Goal: Task Accomplishment & Management: Complete application form

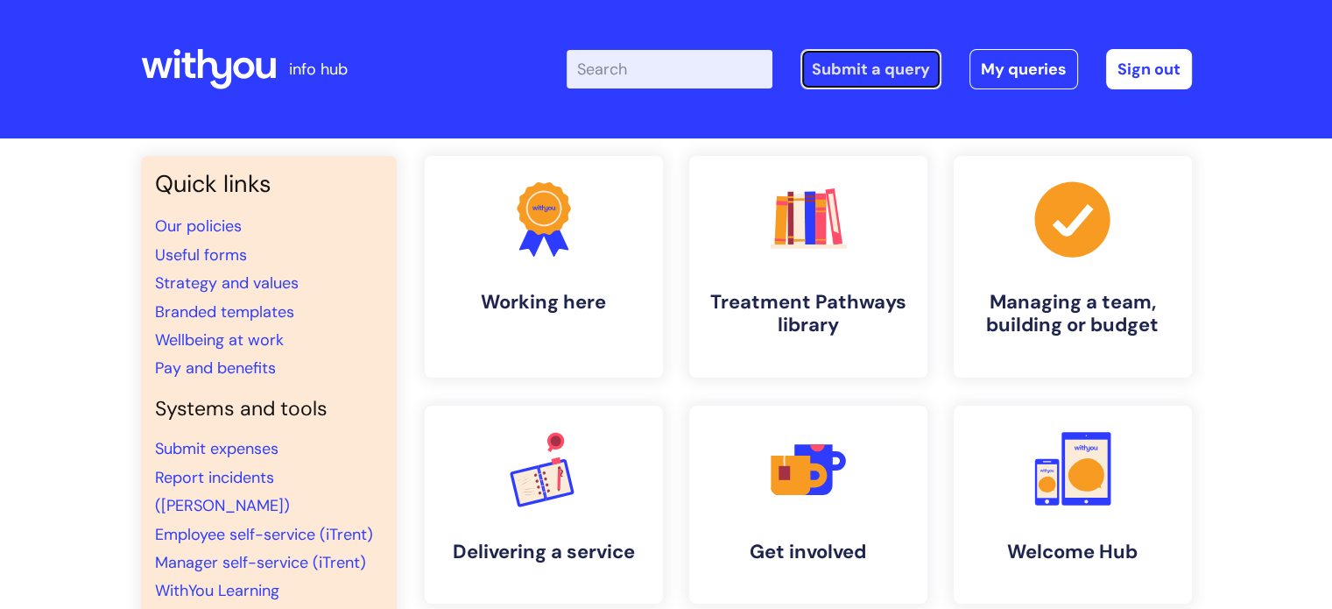
click at [871, 69] on link "Submit a query" at bounding box center [870, 69] width 141 height 40
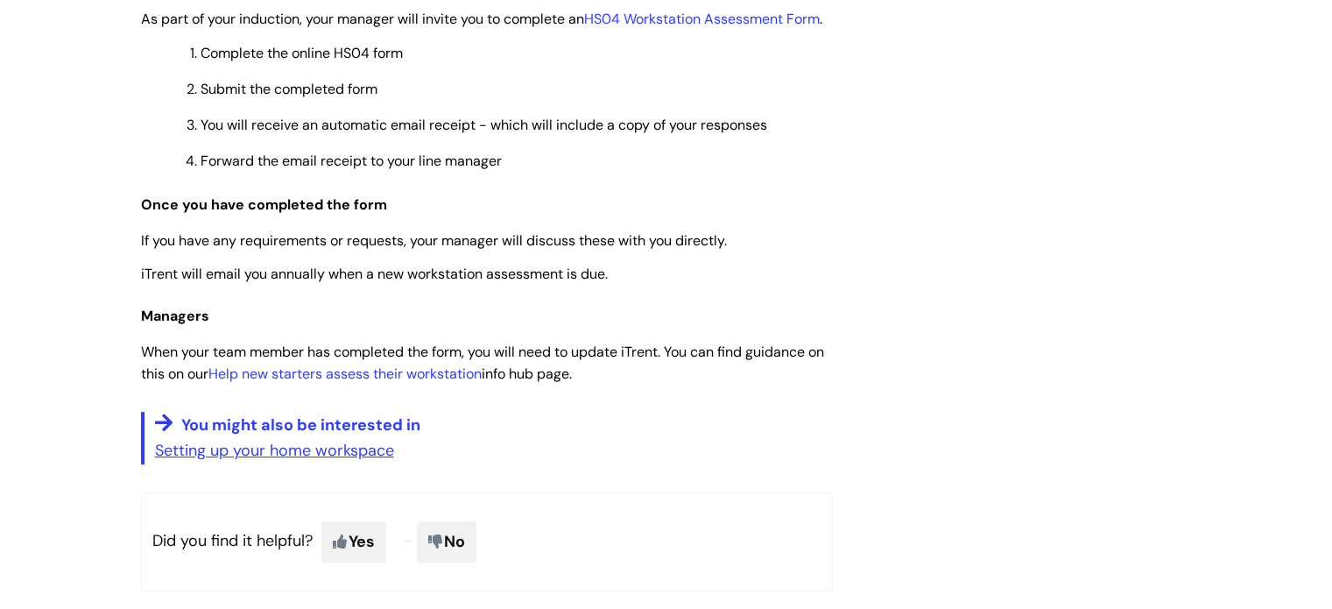
scroll to position [666, 0]
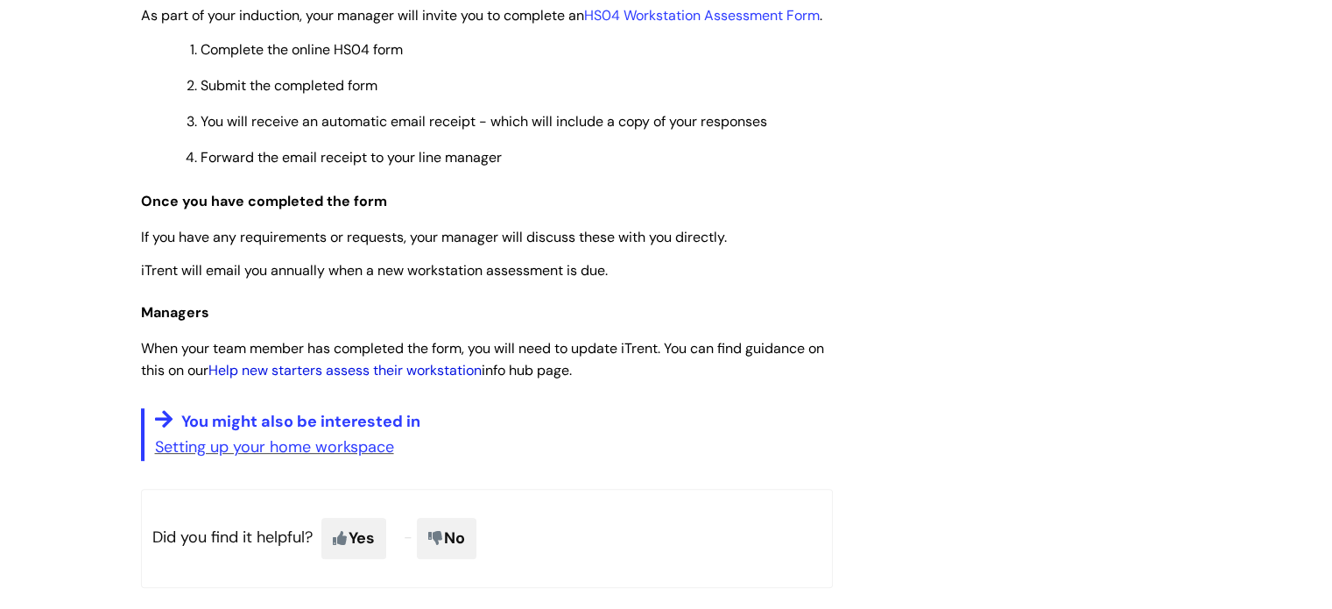
click at [354, 379] on link "Help new starters assess their workstation" at bounding box center [344, 370] width 273 height 18
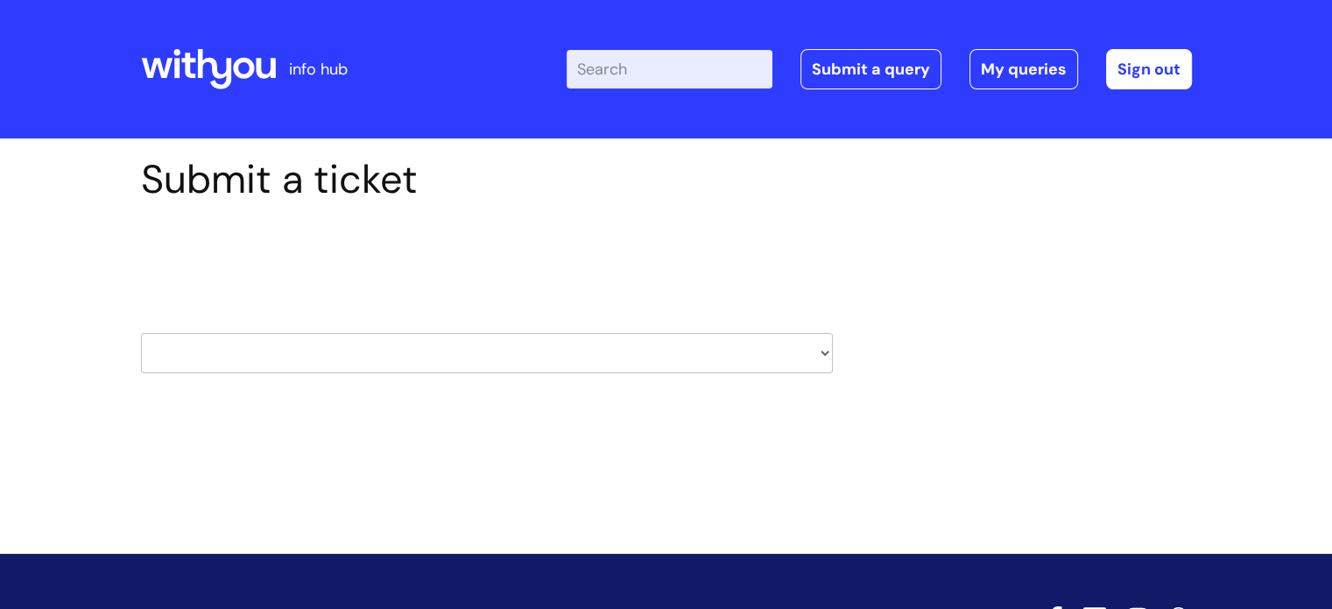
click at [815, 354] on select "HR / People IT and Support Clinical Drug Alerts Finance Accounts Data Support T…" at bounding box center [487, 353] width 692 height 40
select select "hr_/_people"
click at [141, 333] on select "HR / People IT and Support Clinical Drug Alerts Finance Accounts Data Support T…" at bounding box center [487, 353] width 692 height 40
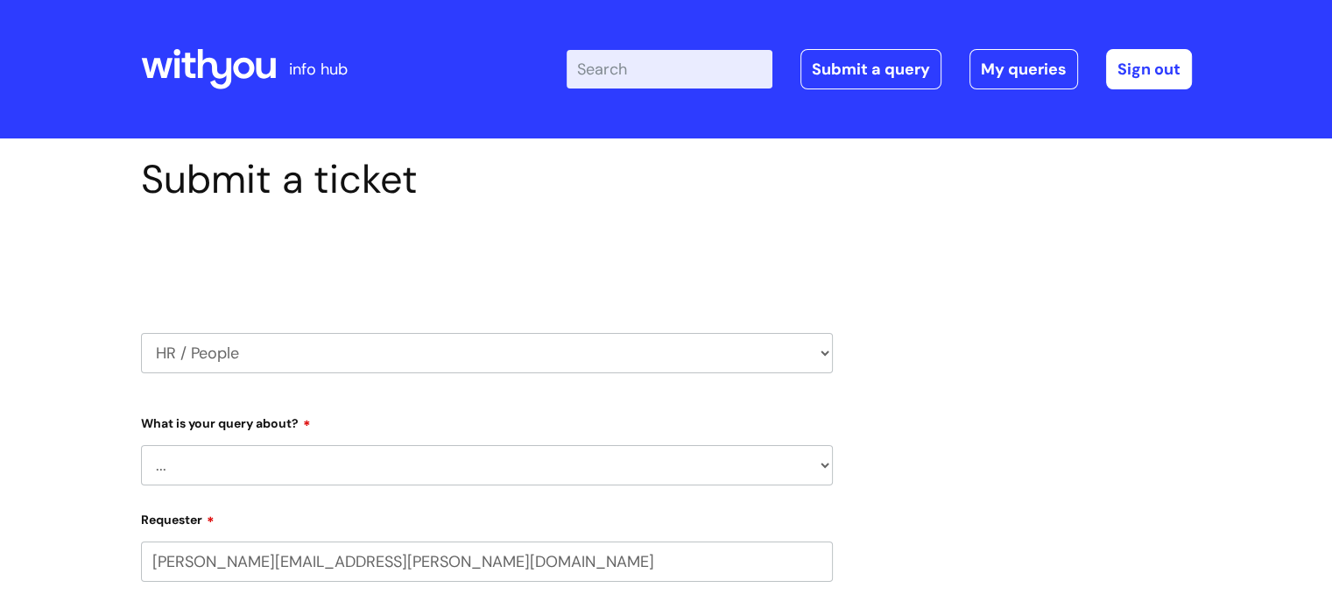
select select "80004286530"
click at [814, 461] on select "... Absence Query Holiday Query Employee change request General HR Query iTrent…" at bounding box center [487, 465] width 692 height 40
select select "iTrent"
click at [141, 445] on select "... Absence Query Holiday Query Employee change request General HR Query iTrent…" at bounding box center [487, 465] width 692 height 40
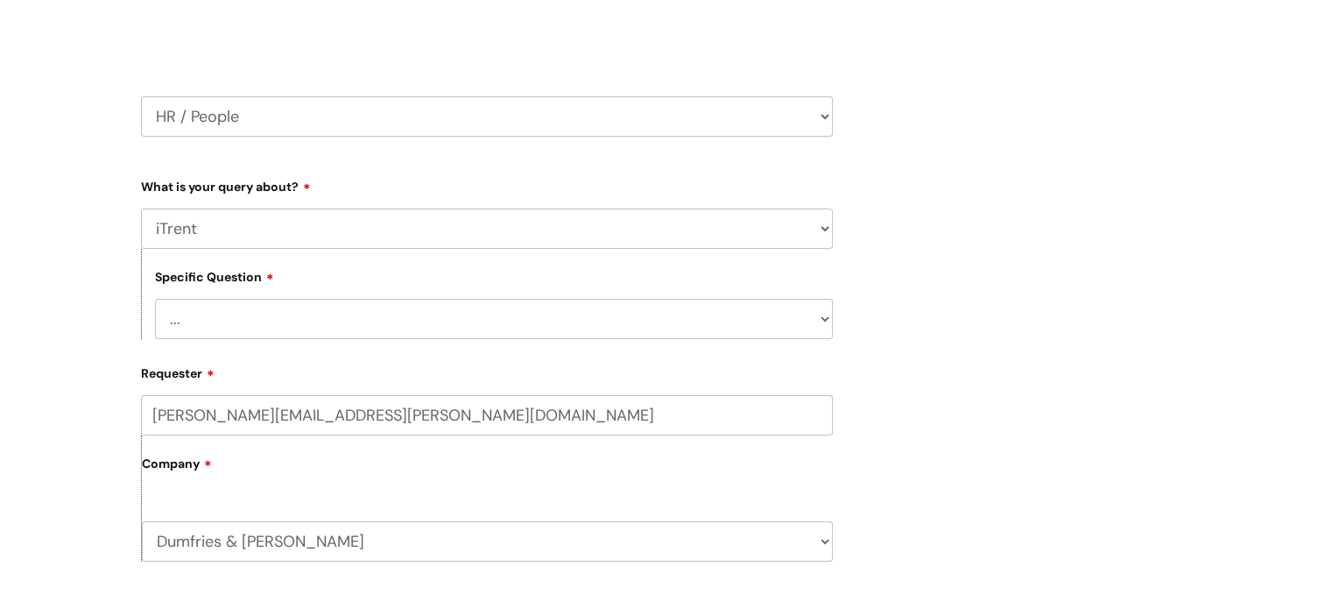
scroll to position [238, 0]
click at [824, 315] on select "... I can’t log in to iTrent I need to change someone’s line manager Issue with…" at bounding box center [494, 317] width 678 height 40
click at [930, 428] on div "Submit a ticket Select issue type HR / People IT and Support Clinical Drug Aler…" at bounding box center [666, 490] width 1077 height 1145
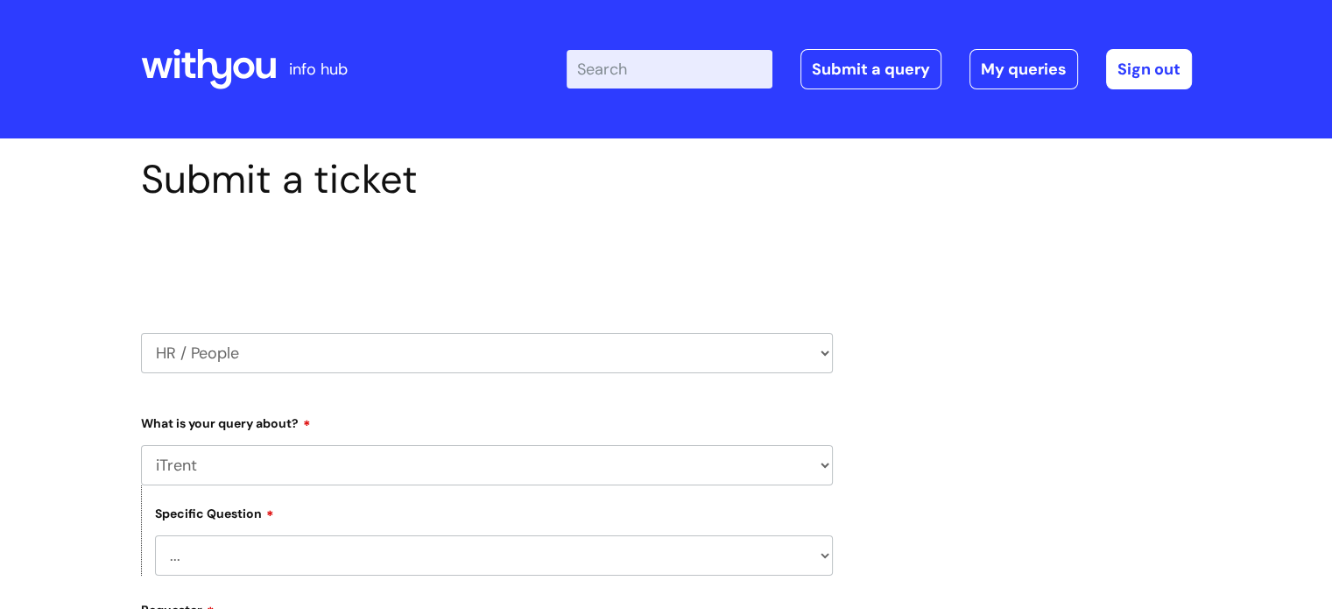
click at [819, 343] on select "HR / People IT and Support Clinical Drug Alerts Finance Accounts Data Support T…" at bounding box center [487, 353] width 692 height 40
select select "property_&_estates"
click at [141, 333] on select "HR / People IT and Support Clinical Drug Alerts Finance Accounts Data Support T…" at bounding box center [487, 353] width 692 height 40
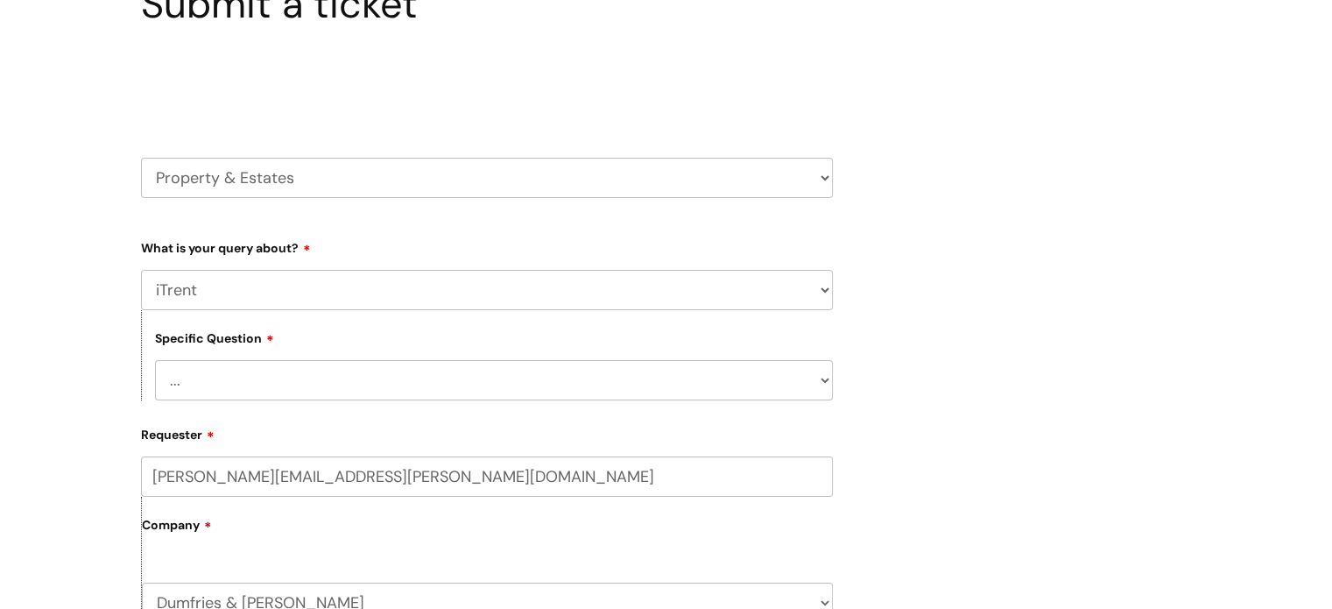
scroll to position [177, 0]
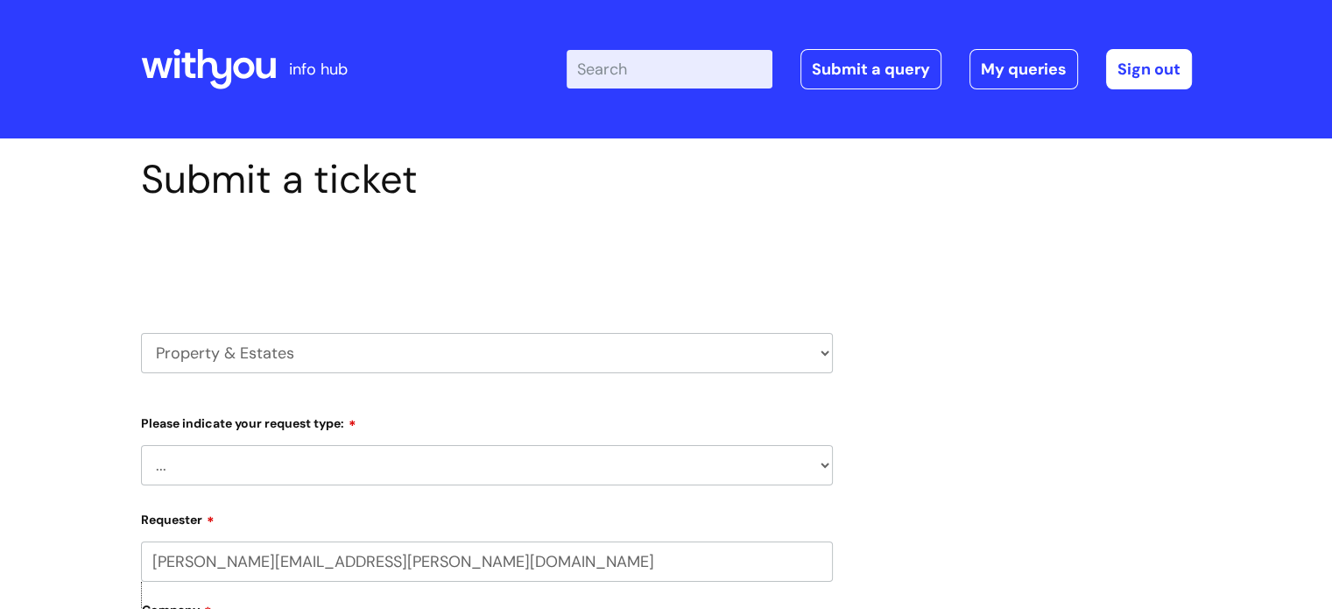
click at [807, 365] on select "HR / People IT and Support Clinical Drug Alerts Finance Accounts Data Support T…" at bounding box center [487, 353] width 692 height 40
select select "systems"
click at [141, 333] on select "HR / People IT and Support Clinical Drug Alerts Finance Accounts Data Support T…" at bounding box center [487, 353] width 692 height 40
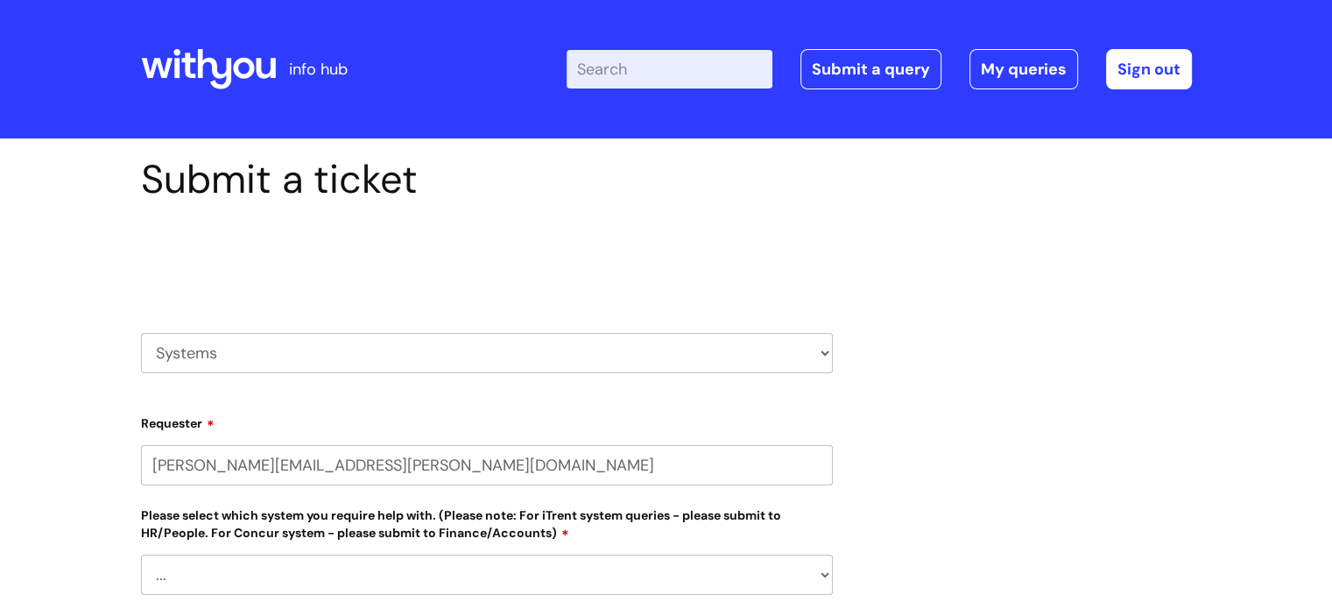
click at [806, 472] on input "[PERSON_NAME][EMAIL_ADDRESS][PERSON_NAME][DOMAIN_NAME]" at bounding box center [487, 465] width 692 height 40
select select "80004286530"
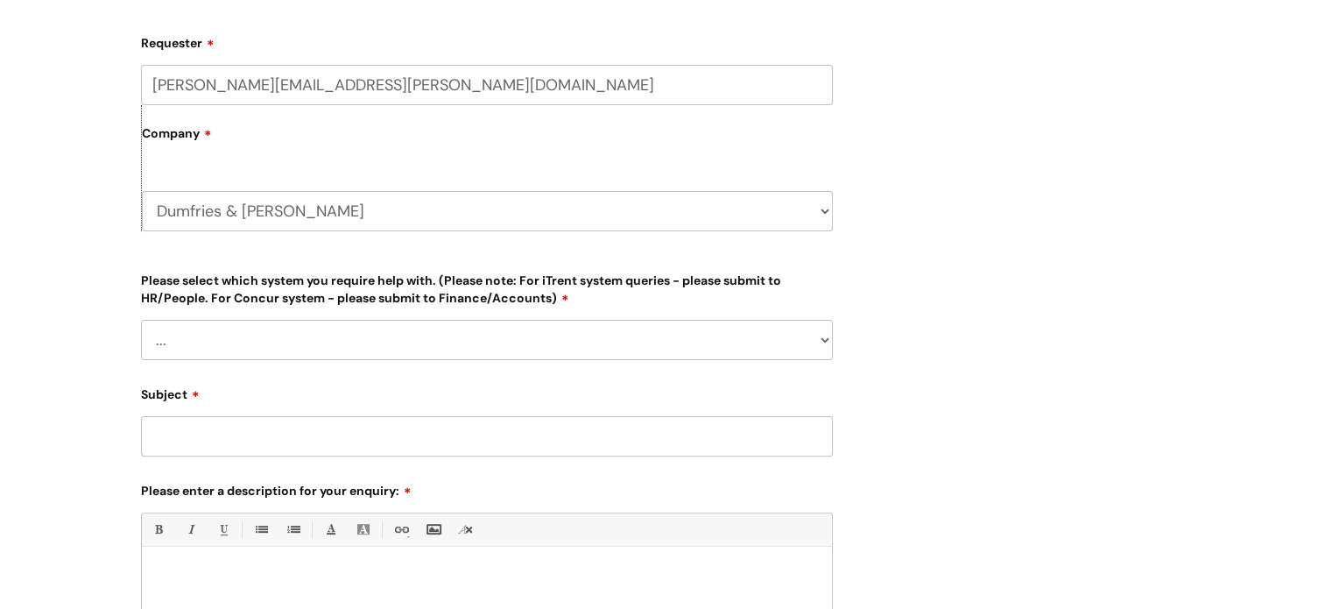
scroll to position [382, 0]
click at [815, 342] on select "... Ulysses Helpdesk Monday.com Nebula fault ILLY CarePath fault Halo fault E-c…" at bounding box center [487, 338] width 692 height 40
click at [1081, 215] on div "Submit a ticket Select issue type HR / People IT and Support Clinical Drug Aler…" at bounding box center [666, 307] width 1077 height 1067
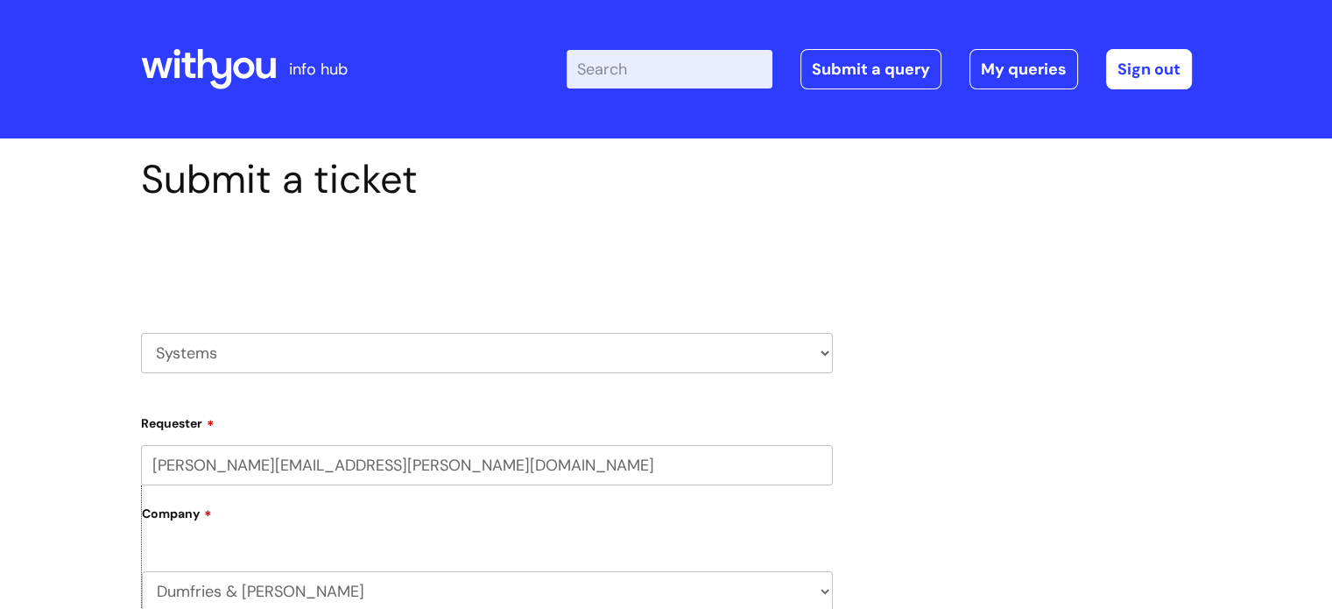
click at [806, 349] on select "HR / People IT and Support Clinical Drug Alerts Finance Accounts Data Support T…" at bounding box center [487, 353] width 692 height 40
select select "hr_/_people"
click at [141, 333] on select "HR / People IT and Support Clinical Drug Alerts Finance Accounts Data Support T…" at bounding box center [487, 353] width 692 height 40
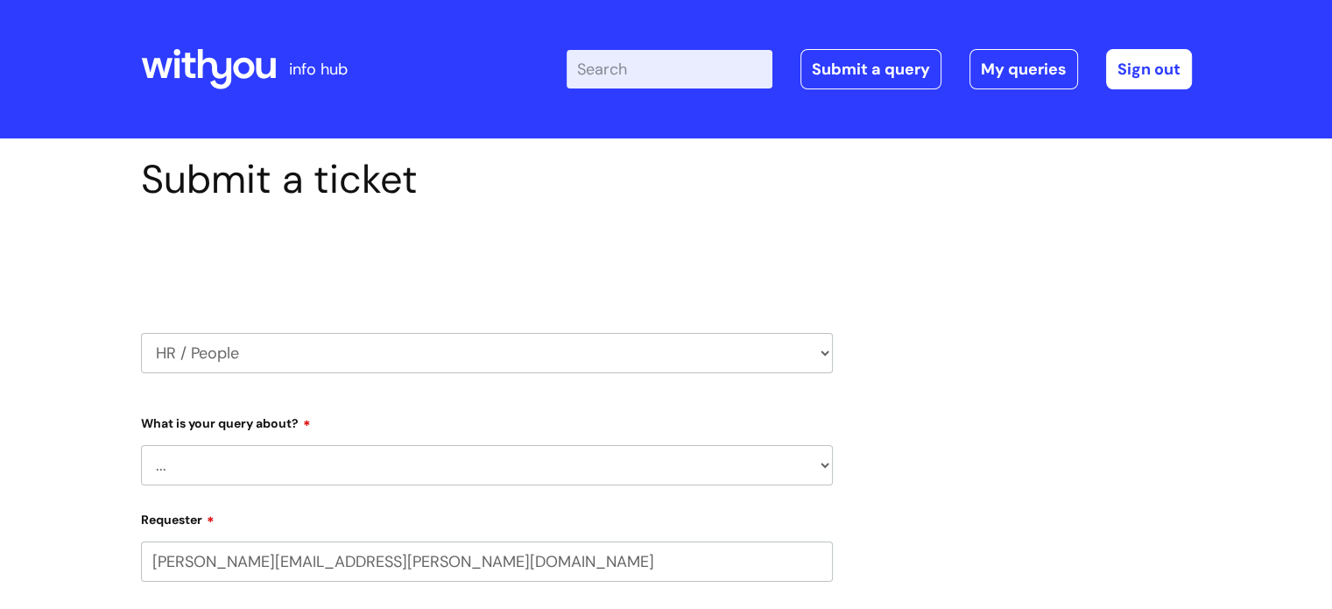
select select "80004286530"
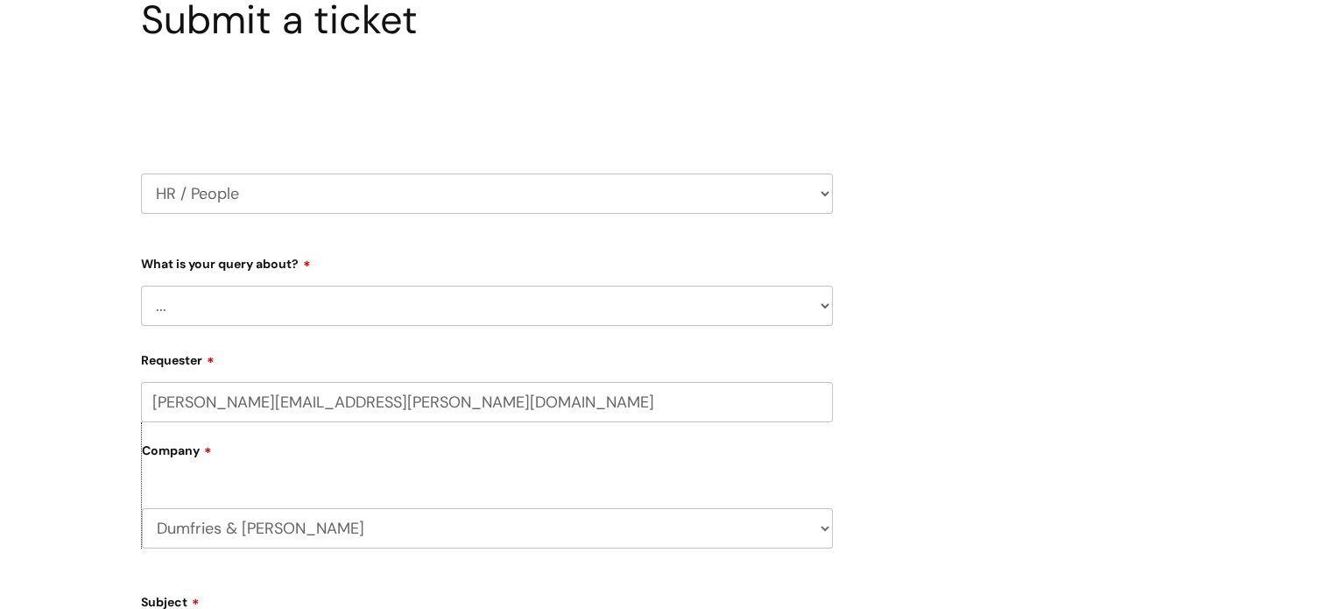
click at [820, 312] on select "... Absence Query Holiday Query Employee change request General HR Query iTrent…" at bounding box center [487, 305] width 692 height 40
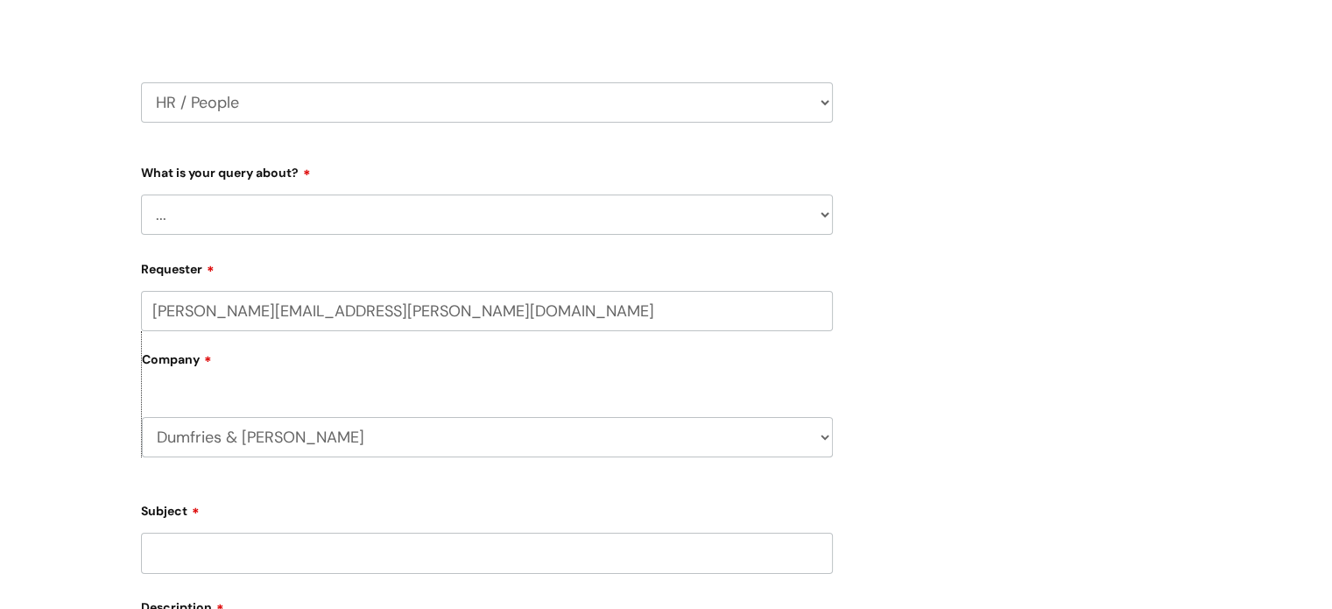
scroll to position [254, 0]
click at [817, 208] on select "... Absence Query Holiday Query Employee change request General HR Query iTrent…" at bounding box center [487, 211] width 692 height 40
select select "iTrent"
click at [141, 191] on select "... Absence Query Holiday Query Employee change request General HR Query iTrent…" at bounding box center [487, 211] width 692 height 40
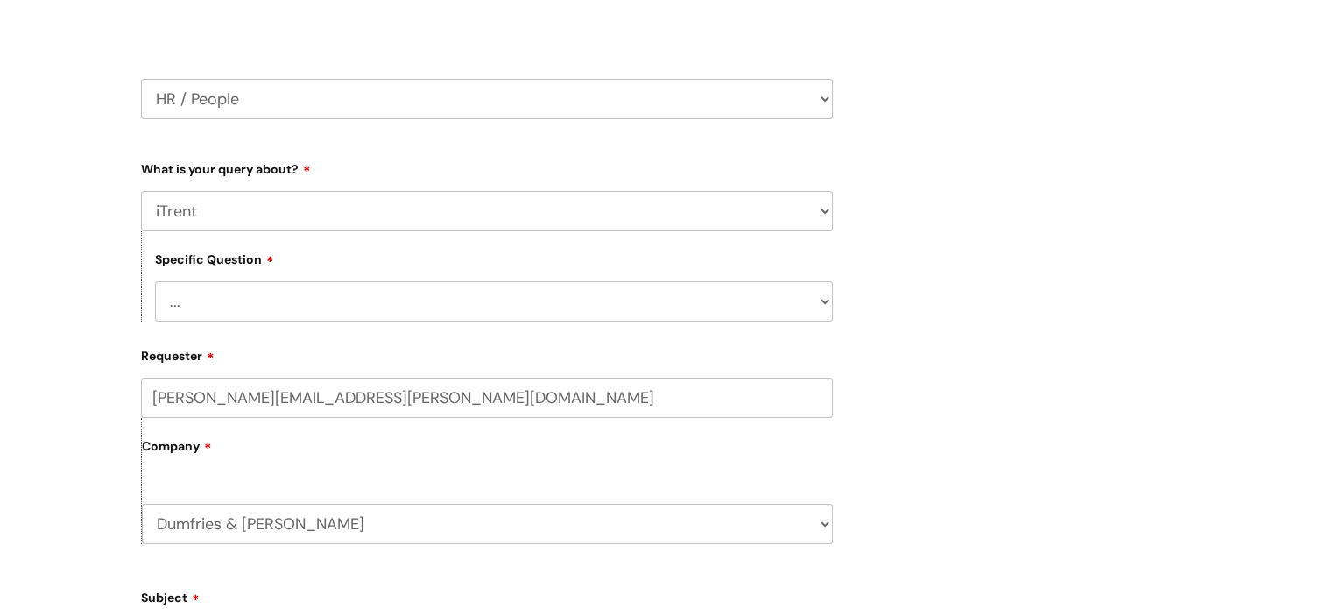
click at [823, 314] on select "... I can’t log in to iTrent I need to change someone’s line manager Issue with…" at bounding box center [494, 301] width 678 height 40
select select "Other iTrent query"
click at [155, 281] on select "... I can’t log in to iTrent I need to change someone’s line manager Issue with…" at bounding box center [494, 301] width 678 height 40
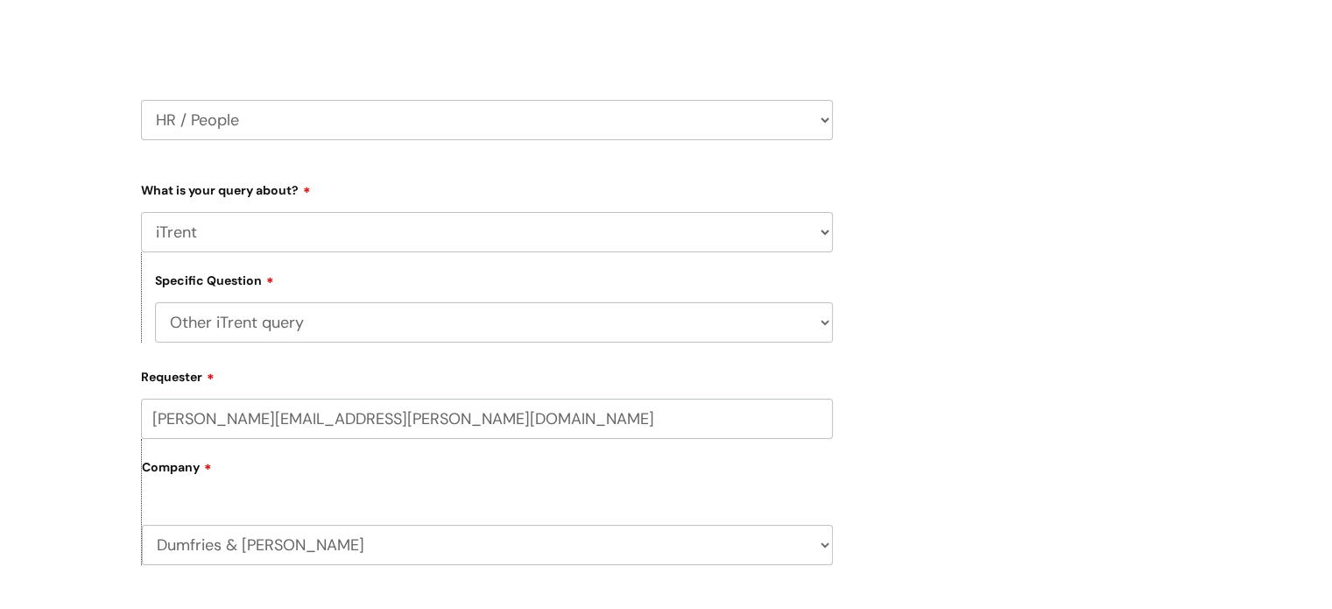
scroll to position [224, 0]
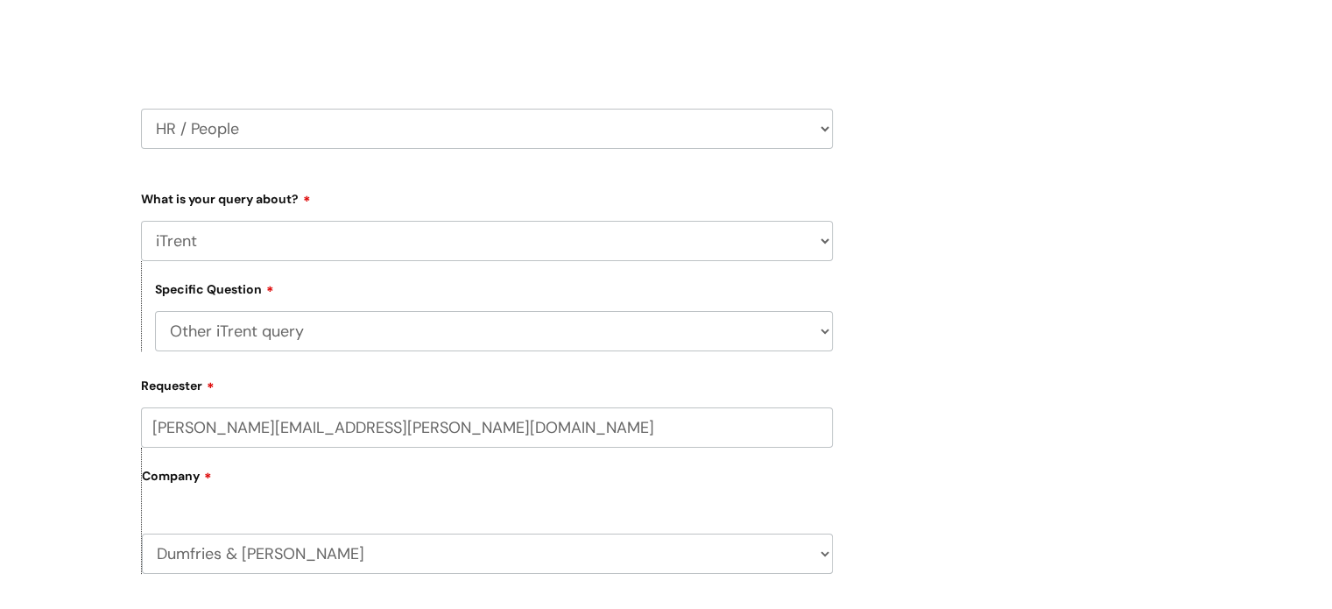
click at [828, 118] on select "HR / People IT and Support Clinical Drug Alerts Finance Accounts Data Support T…" at bounding box center [487, 129] width 692 height 40
select select "it_and_support"
click at [141, 109] on select "HR / People IT and Support Clinical Drug Alerts Finance Accounts Data Support T…" at bounding box center [487, 129] width 692 height 40
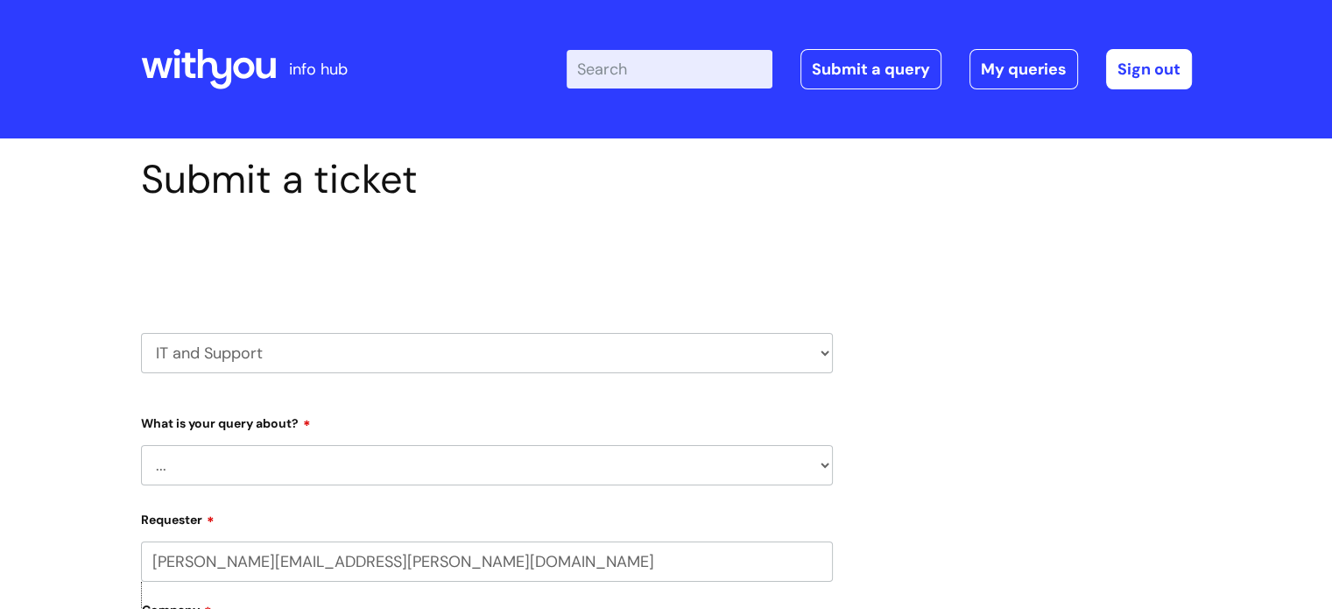
click at [818, 475] on select "... Mobile Phone Reset & MFA Accounts, Starters and Leavers IT Hardware issue I…" at bounding box center [487, 465] width 692 height 40
drag, startPoint x: 914, startPoint y: 418, endPoint x: 818, endPoint y: 349, distance: 118.6
click at [818, 349] on select "HR / People IT and Support Clinical Drug Alerts Finance Accounts Data Support T…" at bounding box center [487, 353] width 692 height 40
select select "data_support_team"
click at [141, 333] on select "HR / People IT and Support Clinical Drug Alerts Finance Accounts Data Support T…" at bounding box center [487, 353] width 692 height 40
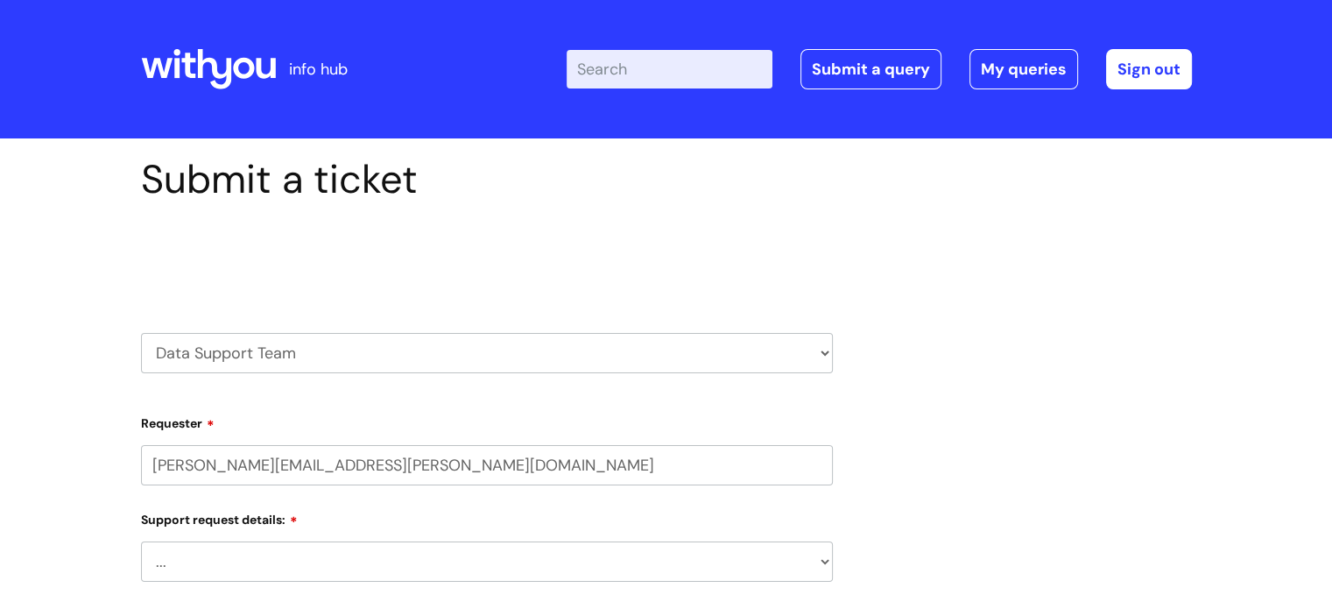
select select "80004286530"
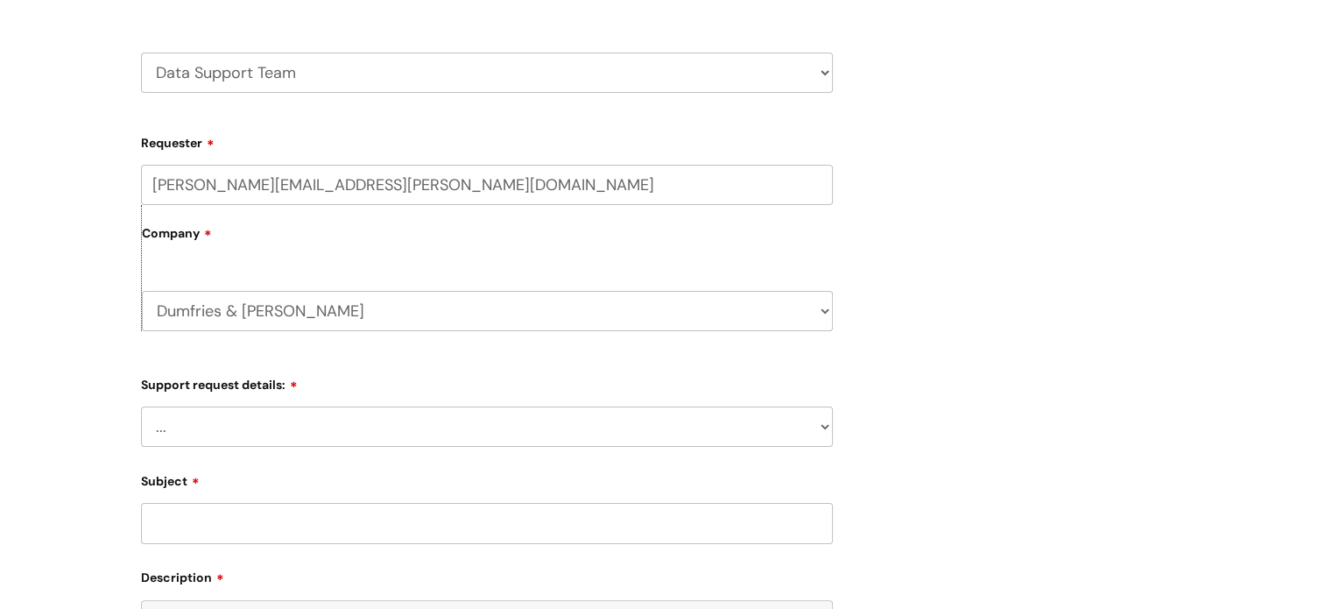
scroll to position [286, 0]
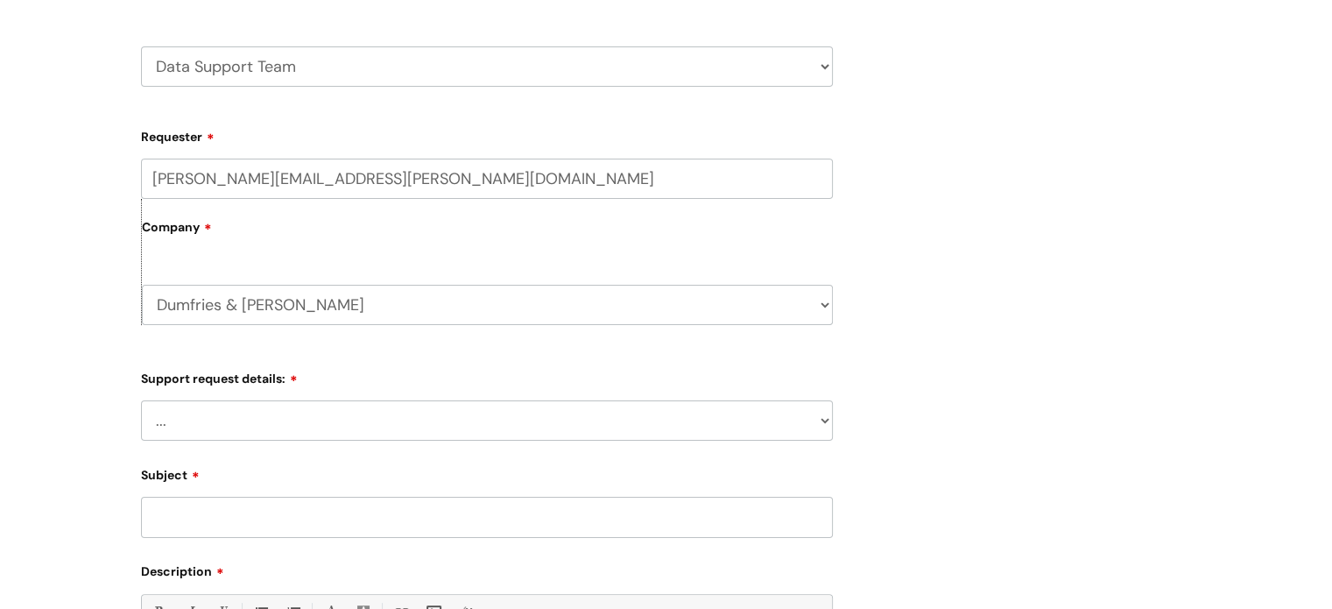
click at [817, 412] on select "... My enquiry relates to Nebula My enquiry relates to Halo My enquiry relates …" at bounding box center [487, 420] width 692 height 40
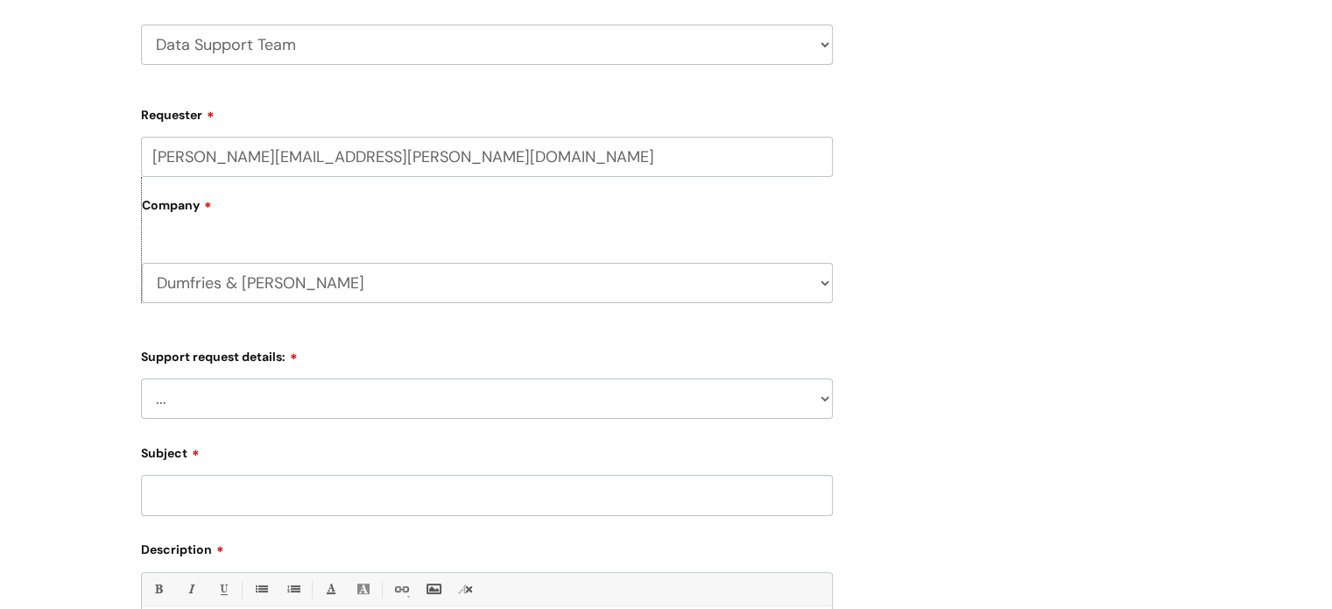
scroll to position [319, 0]
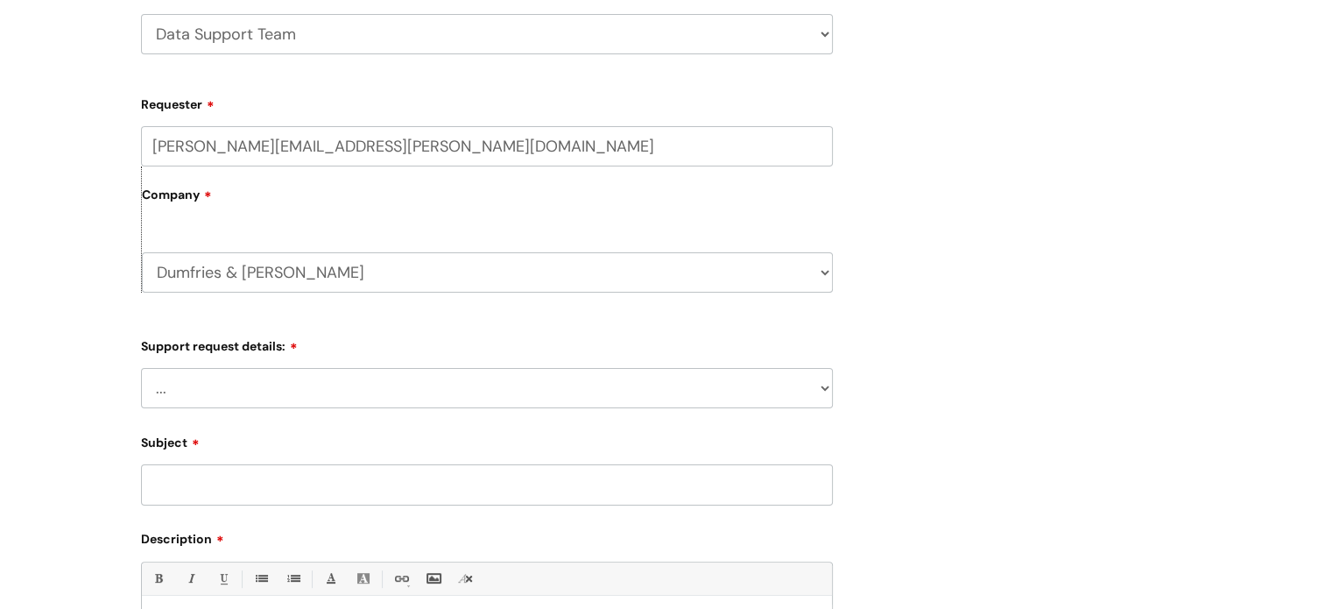
click at [816, 392] on select "... My enquiry relates to Nebula My enquiry relates to Halo My enquiry relates …" at bounding box center [487, 388] width 692 height 40
click at [972, 436] on div "Submit a ticket Select issue type HR / People IT and Support Clinical Drug Aler…" at bounding box center [666, 364] width 1077 height 1055
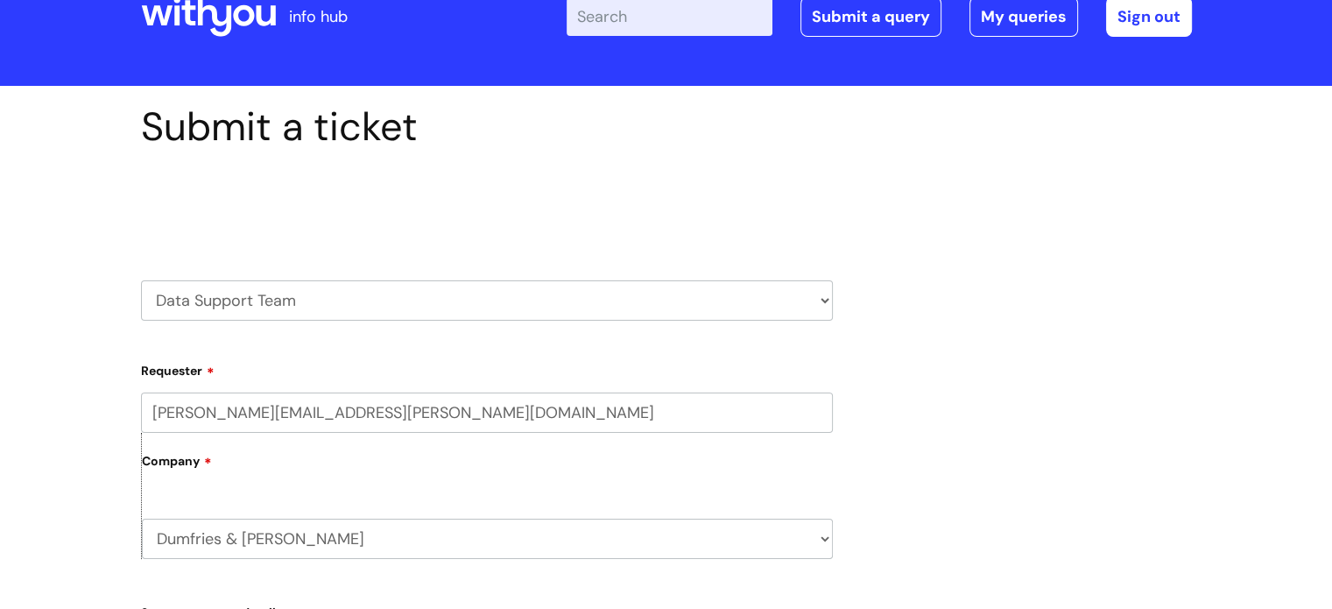
scroll to position [0, 0]
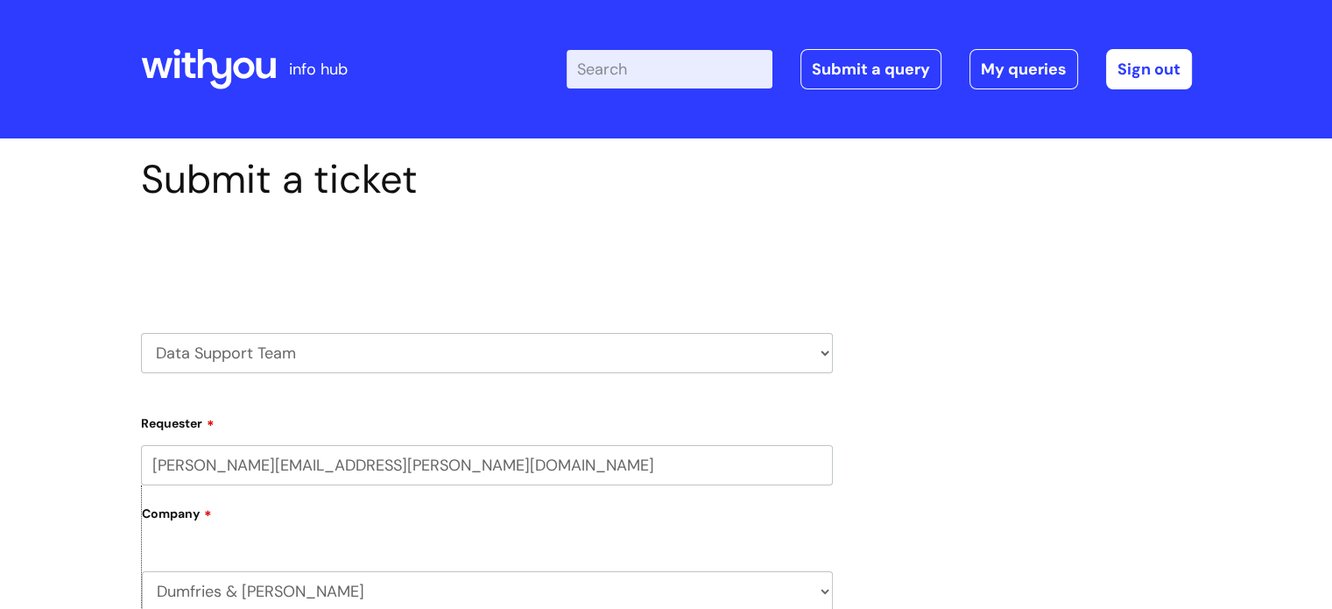
click at [813, 353] on select "HR / People IT and Support Clinical Drug Alerts Finance Accounts Data Support T…" at bounding box center [487, 353] width 692 height 40
select select "safeguarding"
click at [141, 333] on select "HR / People IT and Support Clinical Drug Alerts Finance Accounts Data Support T…" at bounding box center [487, 353] width 692 height 40
select select "80004286530"
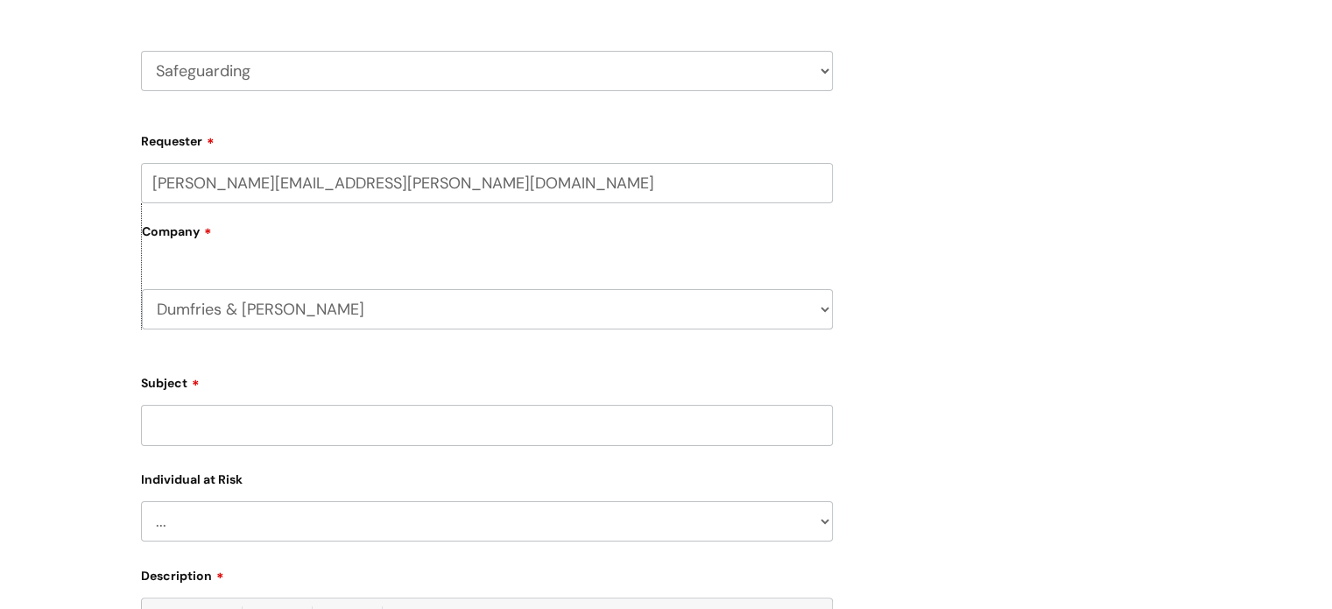
scroll to position [291, 0]
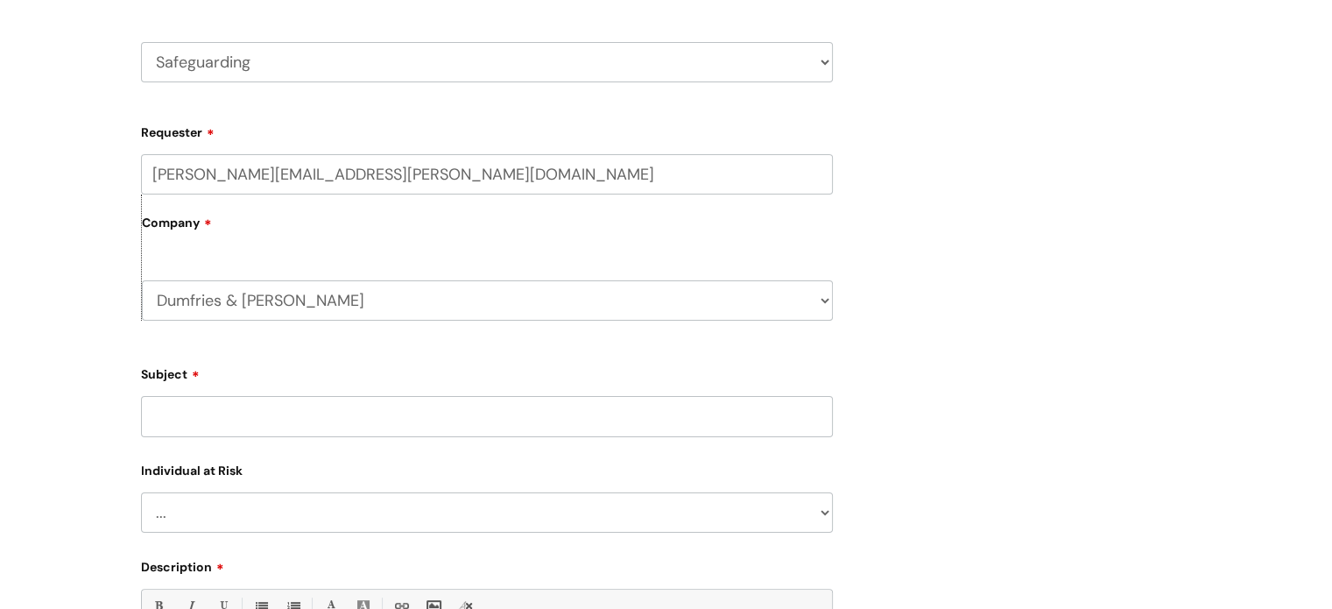
click at [827, 514] on select "... Adult Child" at bounding box center [487, 512] width 692 height 40
click at [976, 456] on div "Submit a ticket Select issue type HR / People IT and Support Clinical Drug Aler…" at bounding box center [666, 392] width 1077 height 1054
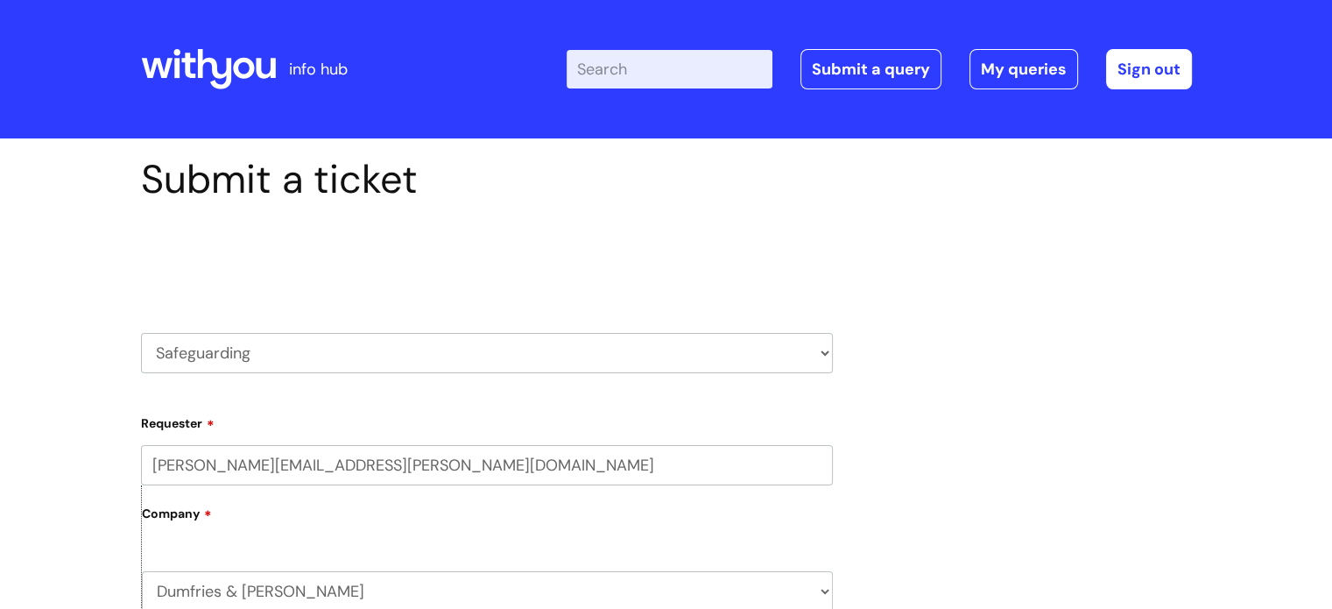
click at [774, 358] on select "HR / People IT and Support Clinical Drug Alerts Finance Accounts Data Support T…" at bounding box center [487, 353] width 692 height 40
select select "property_&_estates"
click at [141, 333] on select "HR / People IT and Support Clinical Drug Alerts Finance Accounts Data Support T…" at bounding box center [487, 353] width 692 height 40
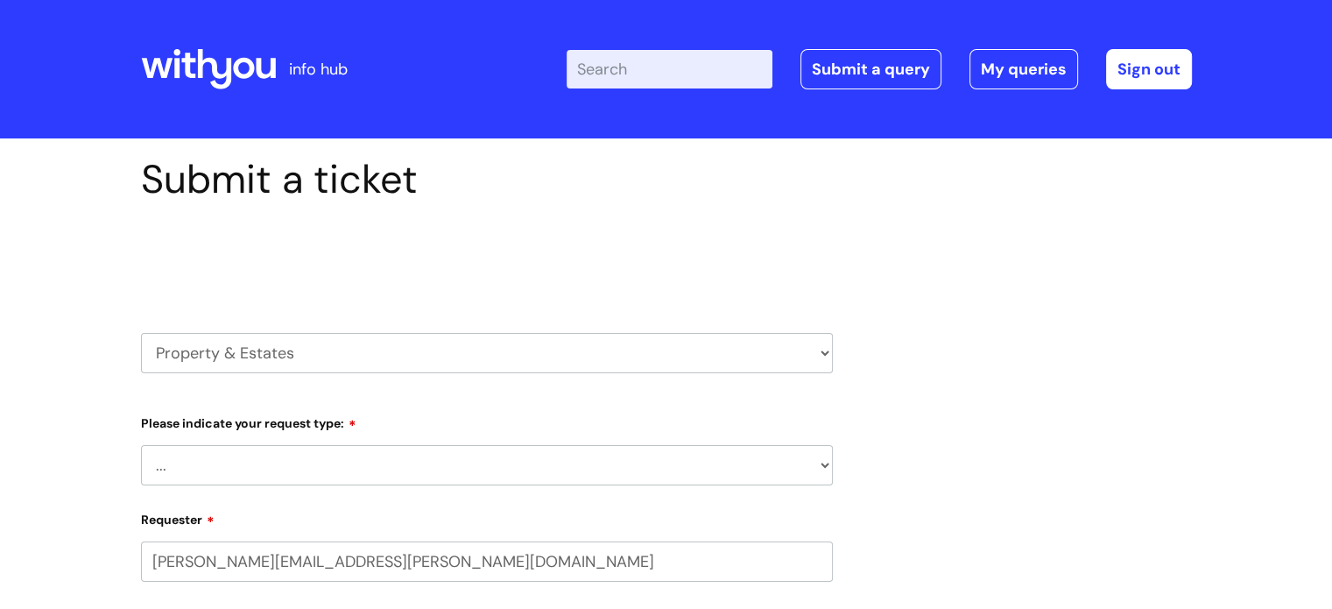
select select "80004286530"
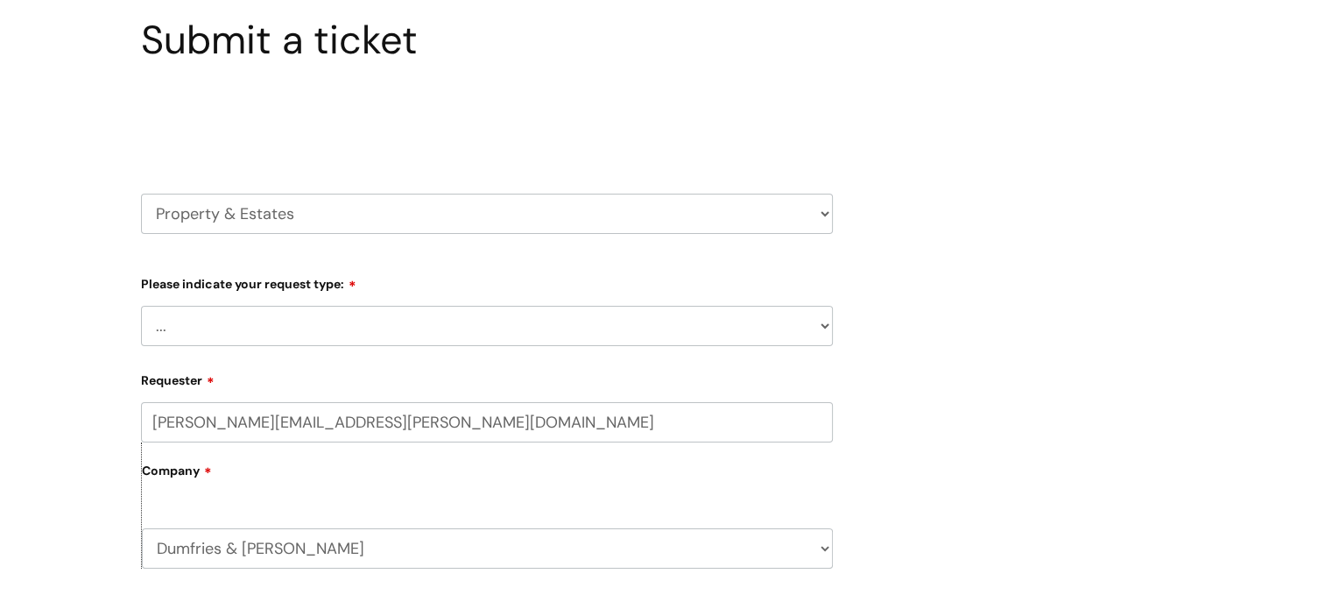
scroll to position [144, 0]
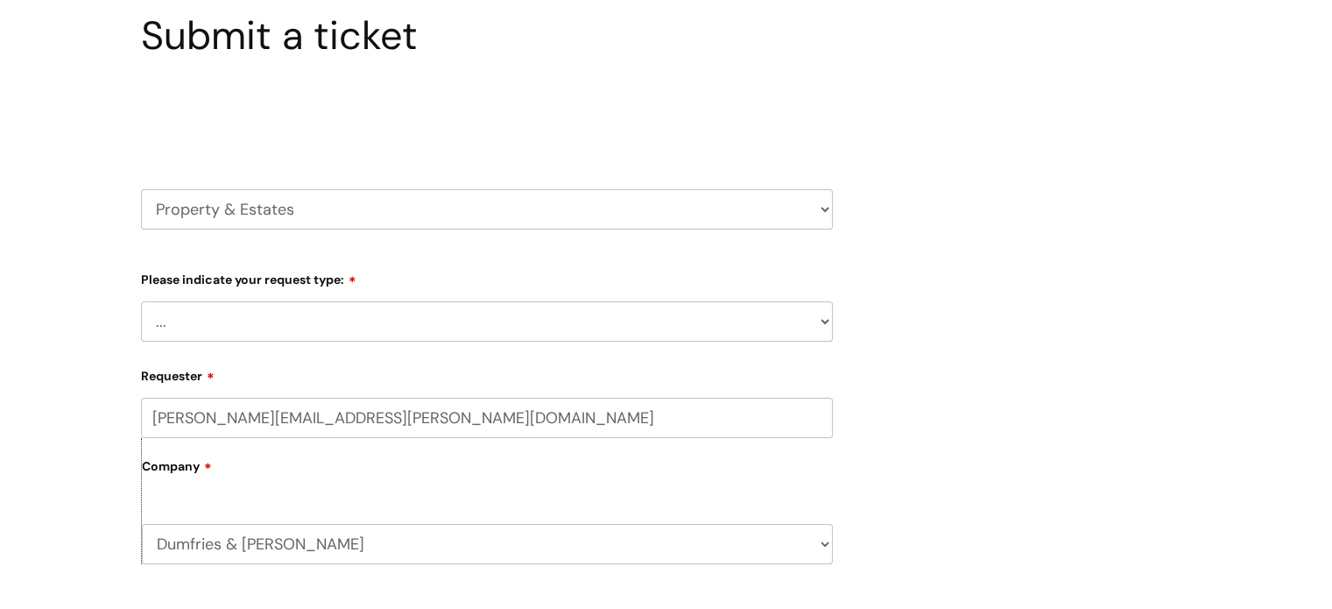
click at [817, 332] on select "... Facilities Support Lease/ Tenancy Agreements Health & Safety and Environmen…" at bounding box center [487, 321] width 692 height 40
select select "Health & Safety and Environmental"
click at [141, 301] on select "... Facilities Support Lease/ Tenancy Agreements Health & Safety and Environmen…" at bounding box center [487, 321] width 692 height 40
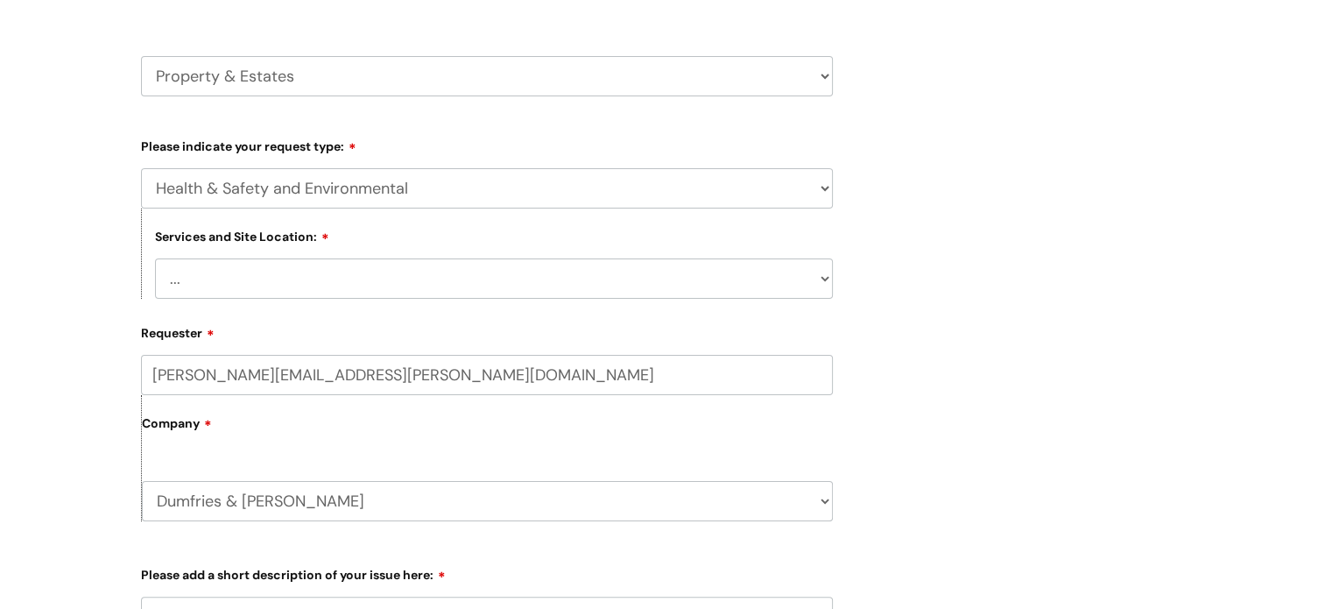
scroll to position [280, 0]
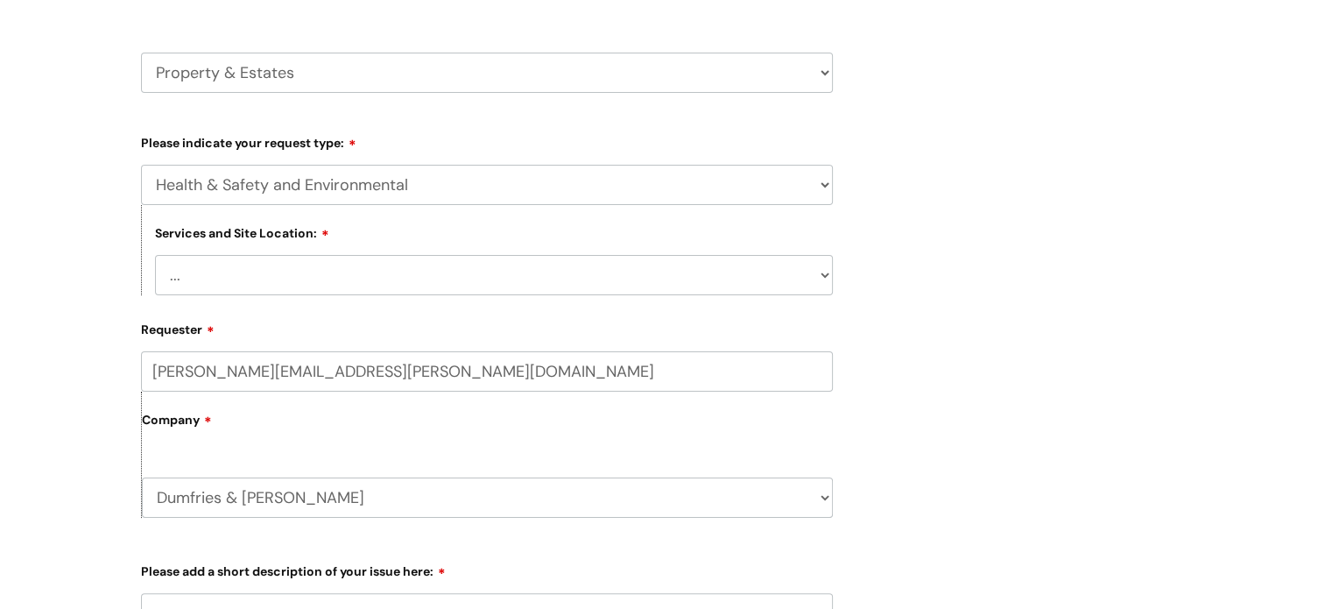
click at [813, 272] on select "... [GEOGRAPHIC_DATA] [GEOGRAPHIC_DATA] [GEOGRAPHIC_DATA] [GEOGRAPHIC_DATA] [GE…" at bounding box center [494, 275] width 678 height 40
select select "Dumfries"
click at [155, 255] on select "... [GEOGRAPHIC_DATA] [GEOGRAPHIC_DATA] [GEOGRAPHIC_DATA] [GEOGRAPHIC_DATA] [GE…" at bounding box center [494, 275] width 678 height 40
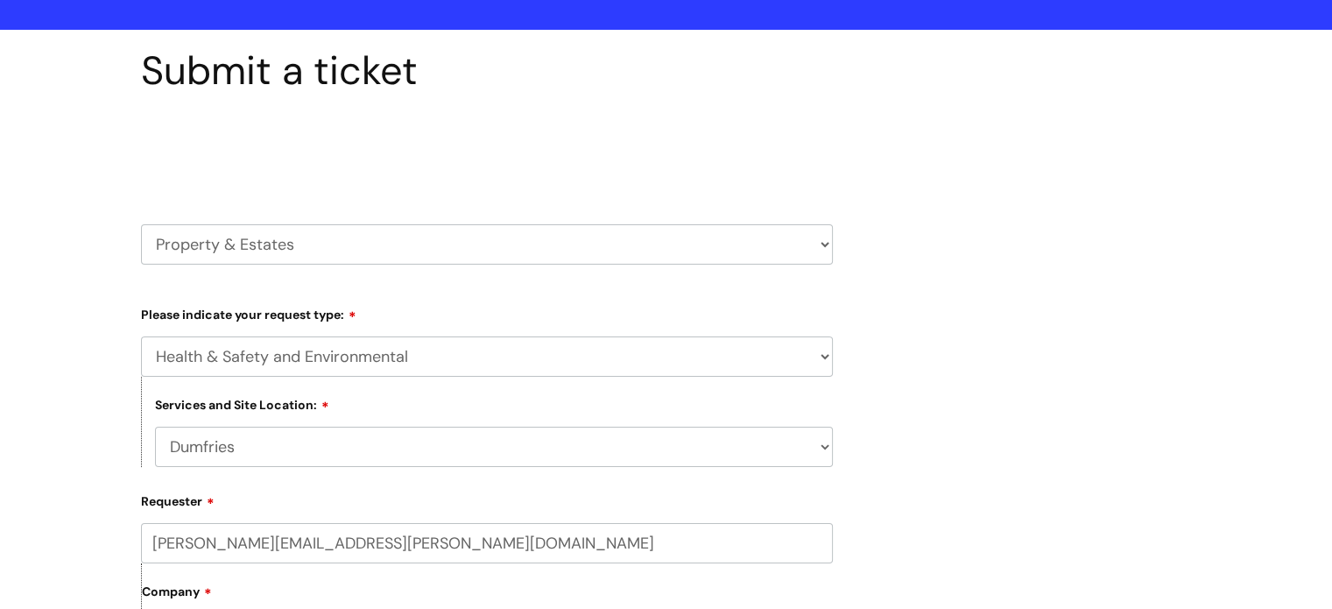
scroll to position [100, 0]
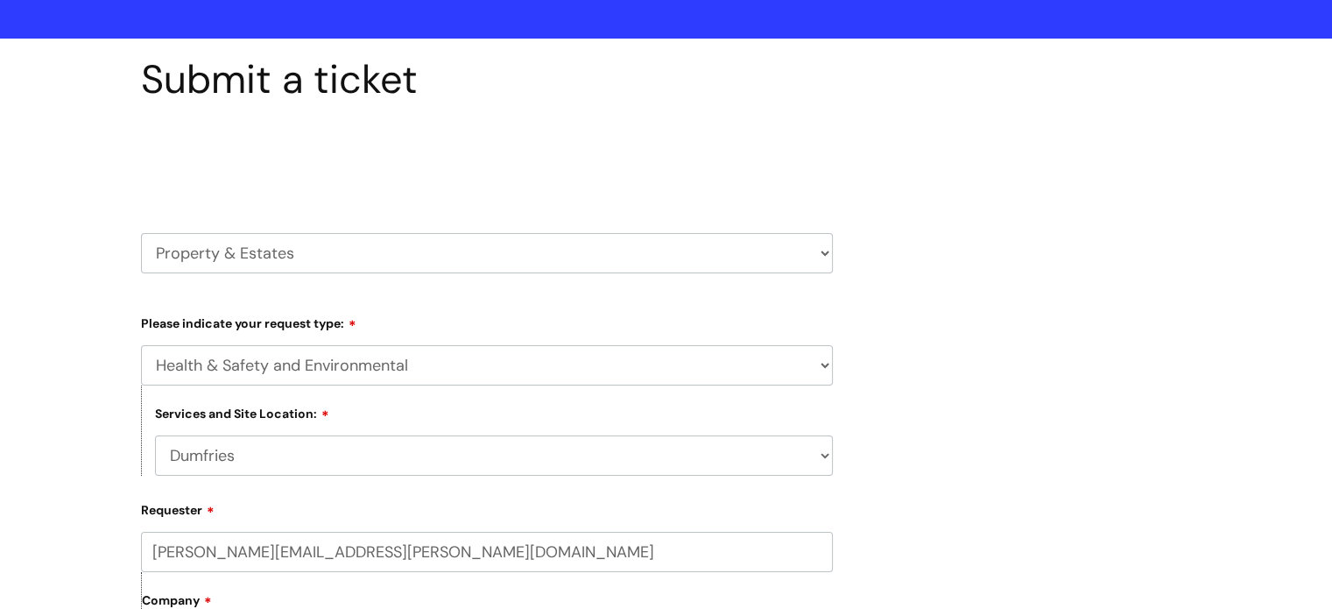
click at [827, 242] on select "HR / People IT and Support Clinical Drug Alerts Finance Accounts Data Support T…" at bounding box center [487, 253] width 692 height 40
select select "hr_/_people"
click at [141, 233] on select "HR / People IT and Support Clinical Drug Alerts Finance Accounts Data Support T…" at bounding box center [487, 253] width 692 height 40
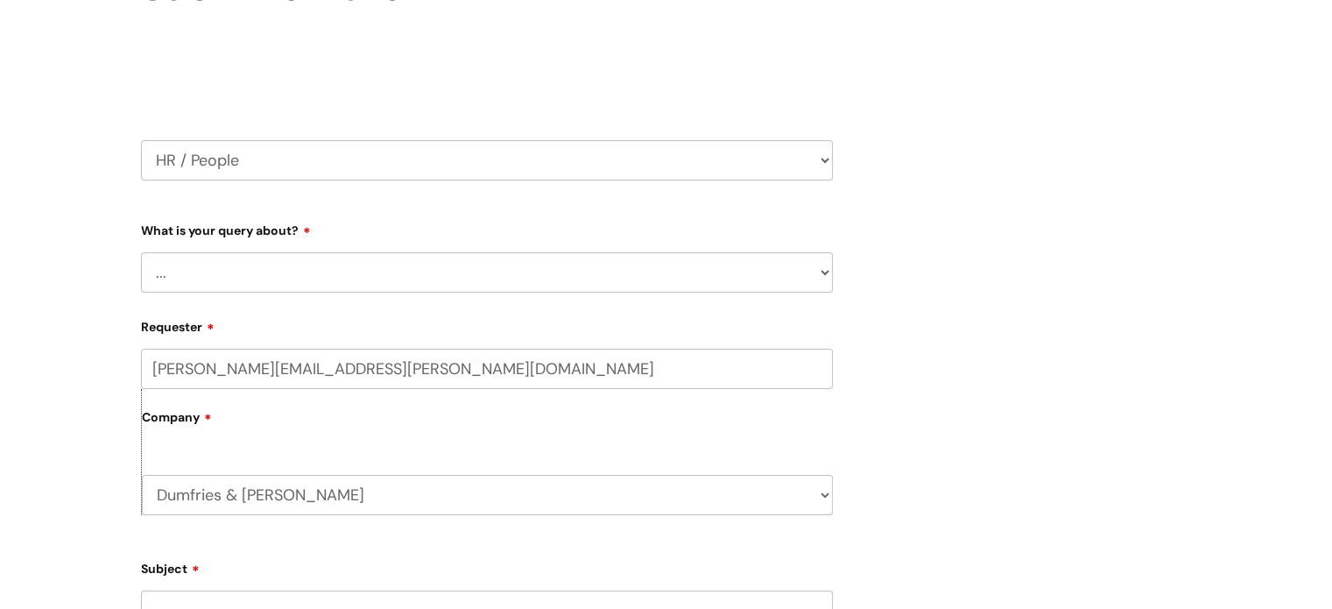
scroll to position [193, 0]
click at [811, 270] on select "... Absence Query Holiday Query Employee change request General HR Query iTrent…" at bounding box center [487, 272] width 692 height 40
select select "iTrent"
click at [141, 252] on select "... Absence Query Holiday Query Employee change request General HR Query iTrent…" at bounding box center [487, 272] width 692 height 40
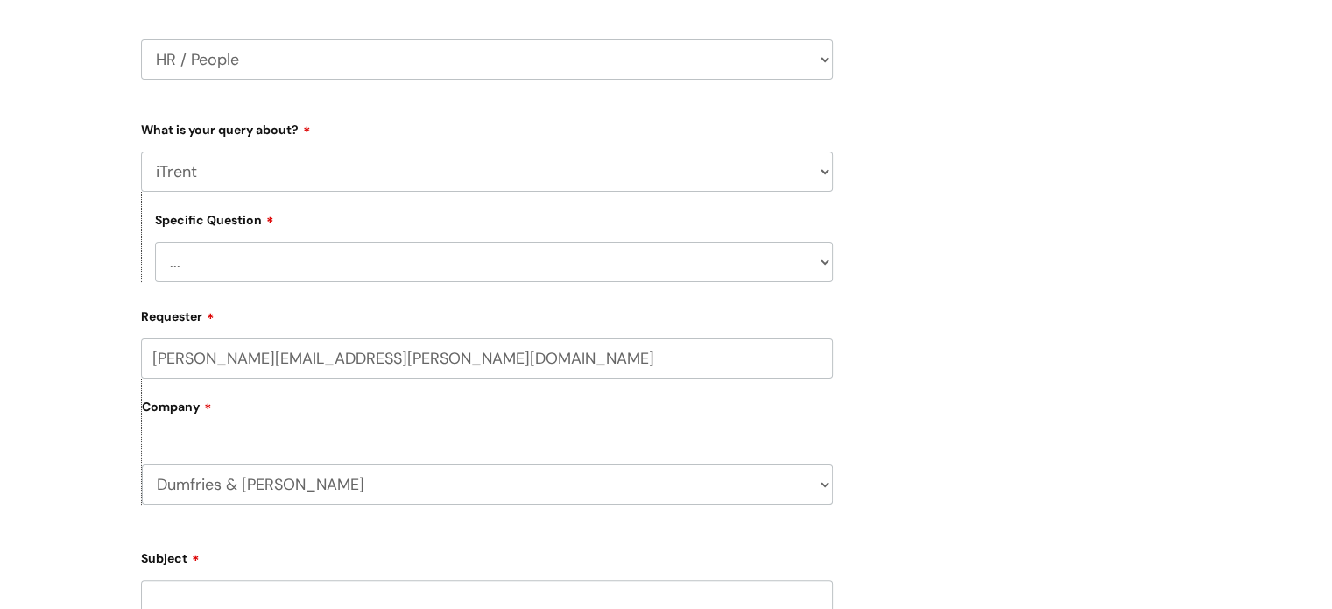
scroll to position [294, 0]
click at [801, 255] on select "... I can’t log in to iTrent I need to change someone’s line manager Issue with…" at bounding box center [494, 261] width 678 height 40
select select "Other iTrent query"
click at [155, 241] on select "... I can’t log in to iTrent I need to change someone’s line manager Issue with…" at bounding box center [494, 261] width 678 height 40
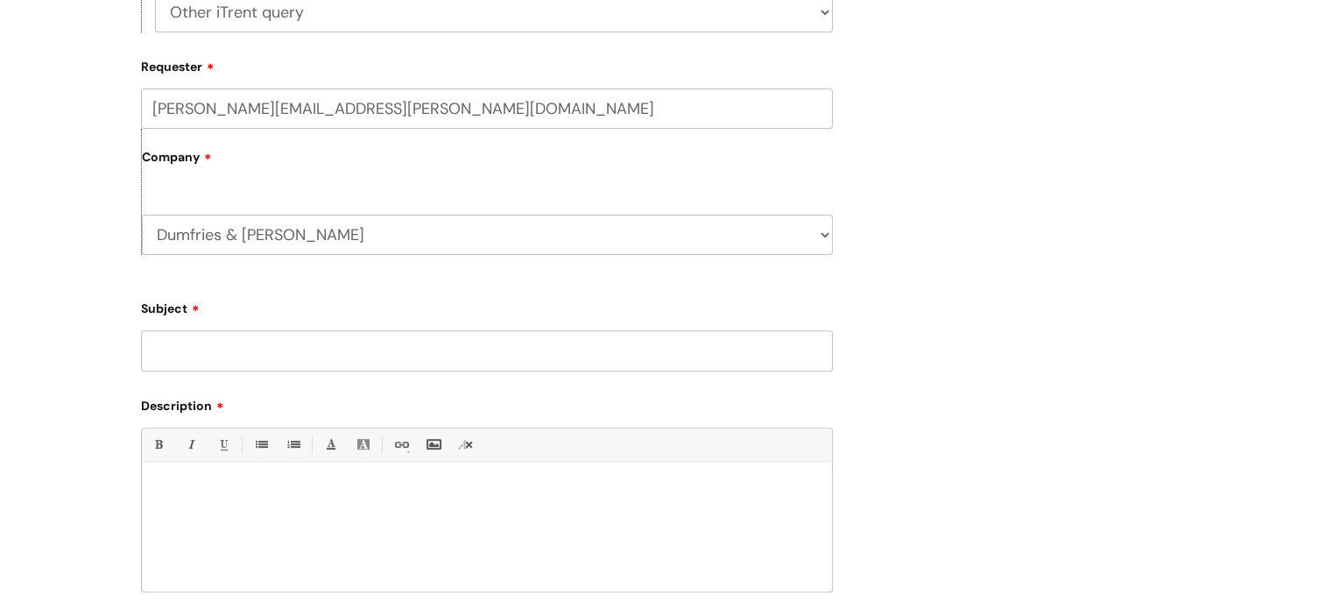
scroll to position [546, 0]
click at [668, 348] on input "Subject" at bounding box center [487, 348] width 692 height 40
type input "HSO4"
click at [285, 474] on div at bounding box center [487, 528] width 690 height 121
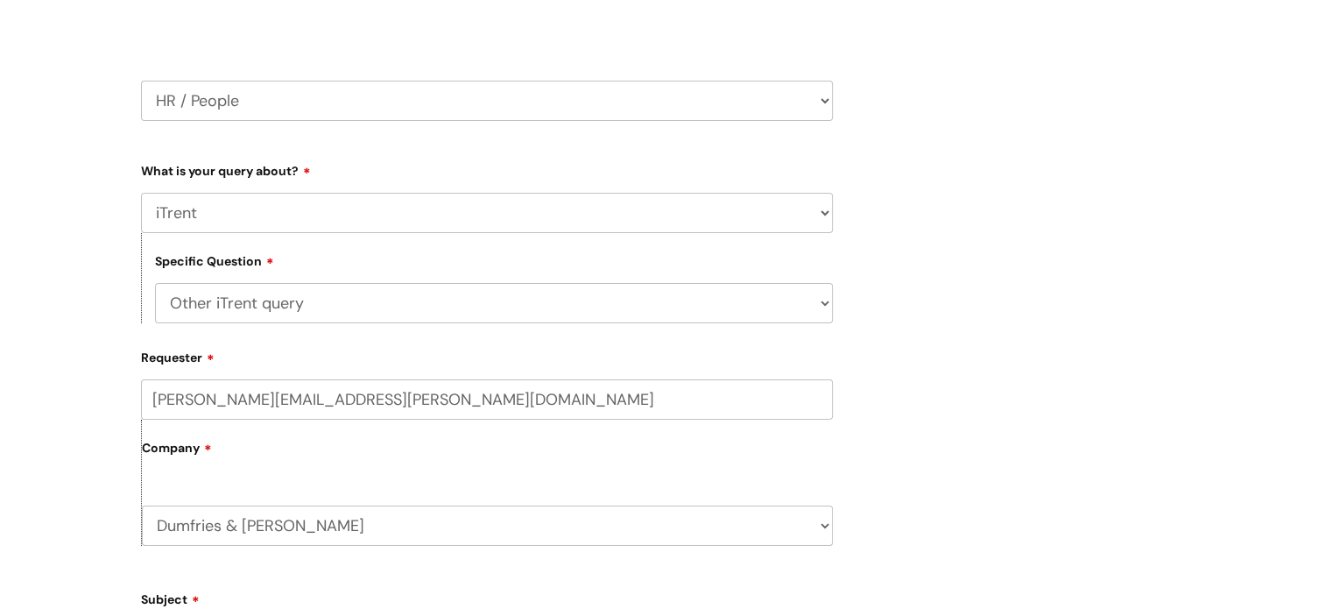
scroll to position [265, 0]
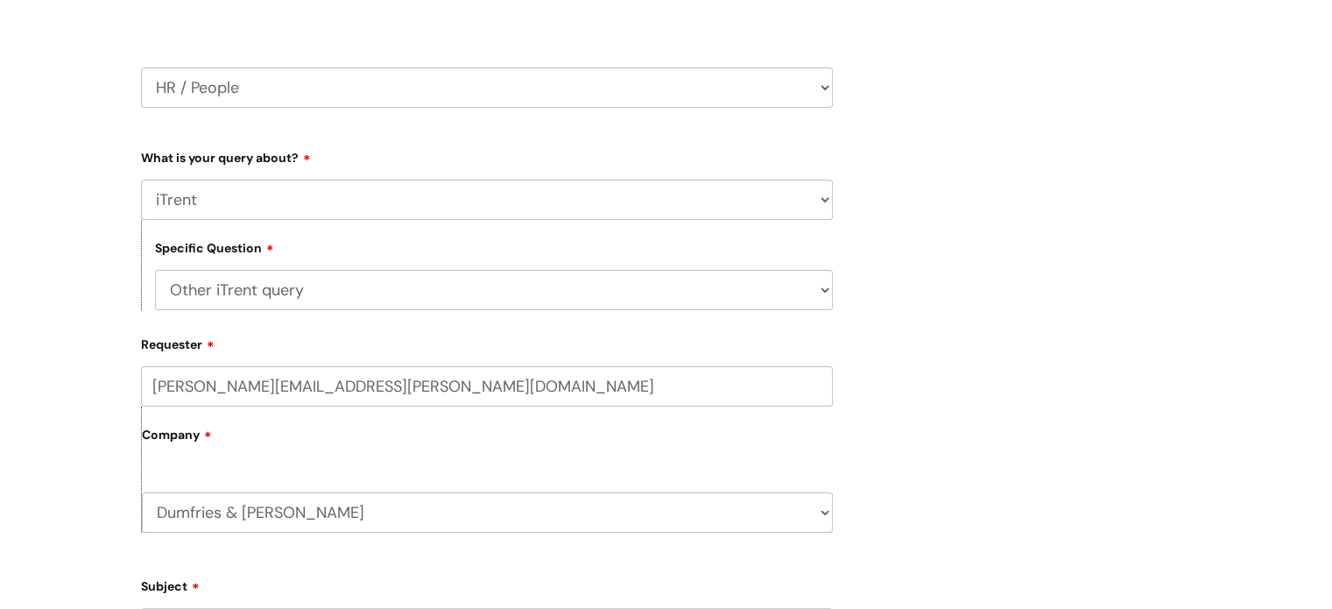
click at [814, 290] on select "... I can’t log in to iTrent I need to change someone’s line manager Issue with…" at bounding box center [494, 290] width 678 height 40
click at [915, 319] on div "Submit a ticket Select issue type HR / People IT and Support Clinical Drug Aler…" at bounding box center [666, 463] width 1077 height 1145
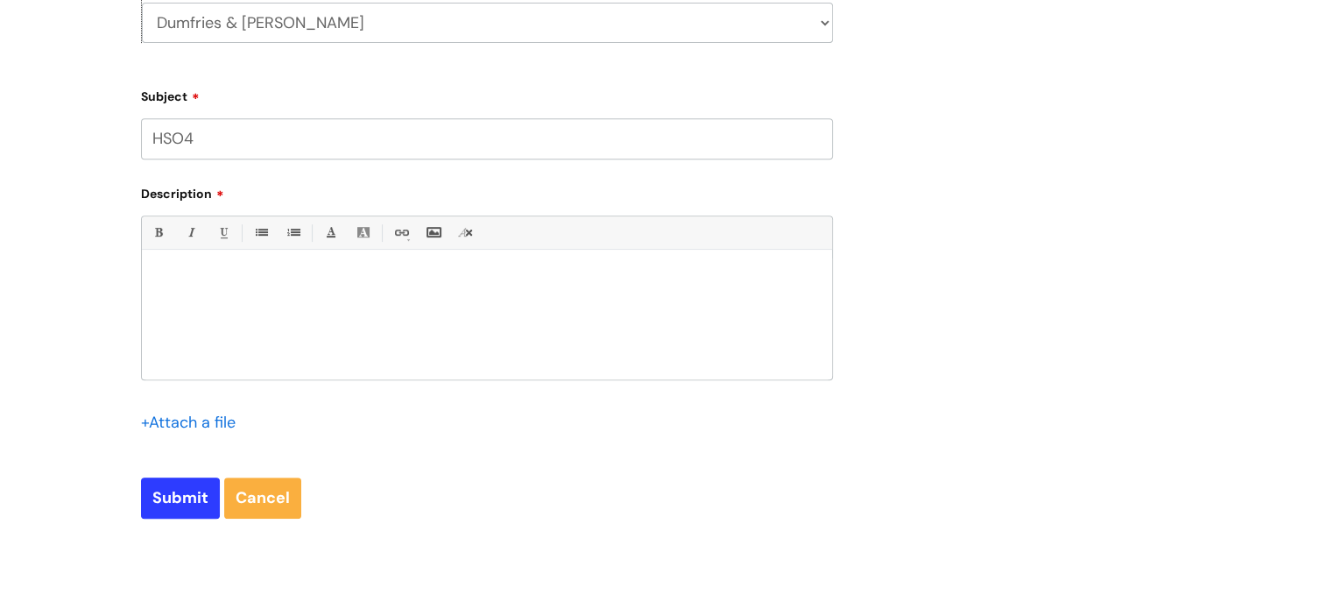
scroll to position [759, 0]
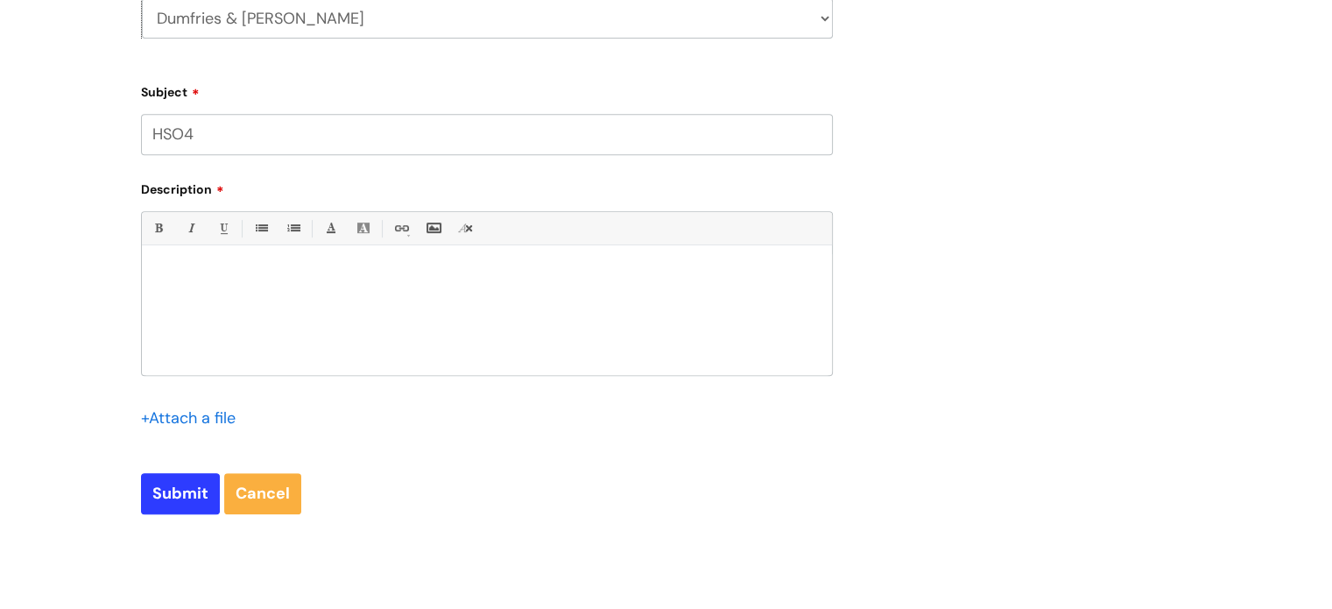
click at [527, 297] on div at bounding box center [487, 314] width 690 height 121
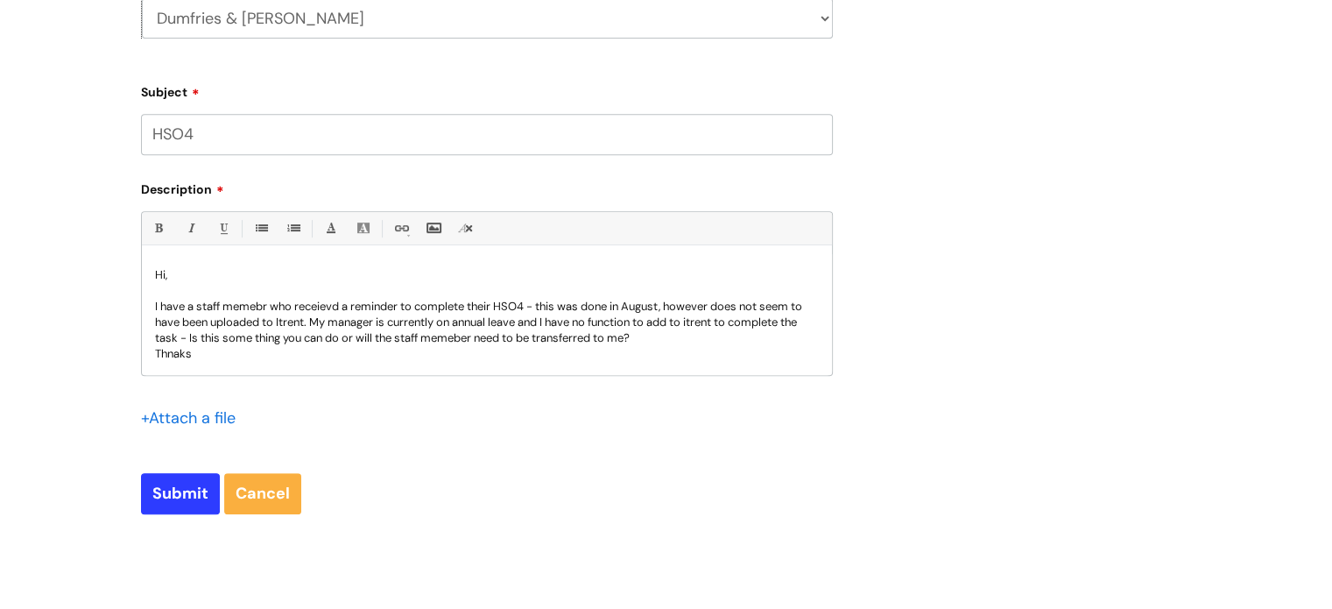
click at [529, 306] on p "I have a staff memebr who receievd a reminder to complete their HSO4 - this was…" at bounding box center [487, 322] width 664 height 47
click at [454, 325] on p "I have a staff memebr who receievd a reminder to complete their HSO4 by the end…" at bounding box center [487, 322] width 664 height 47
click at [377, 342] on p "I have a staff memebr who receievd a reminder to complete their HSO4 by the end…" at bounding box center [487, 330] width 664 height 63
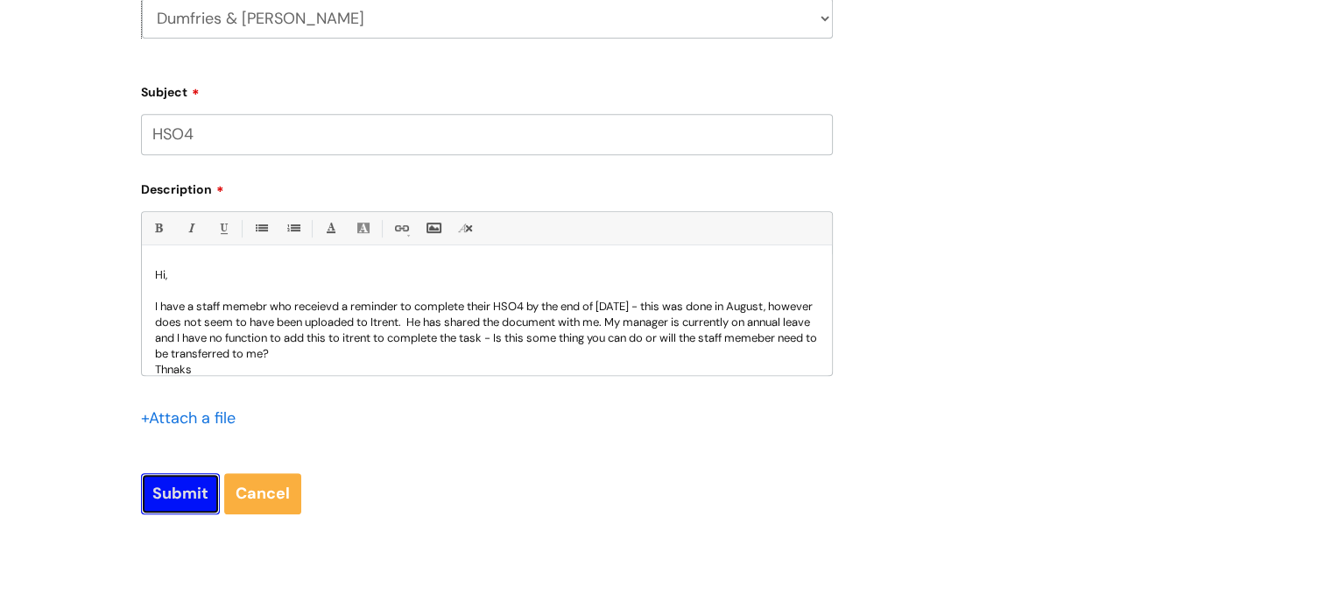
click at [171, 486] on input "Submit" at bounding box center [180, 493] width 79 height 40
type input "Please Wait..."
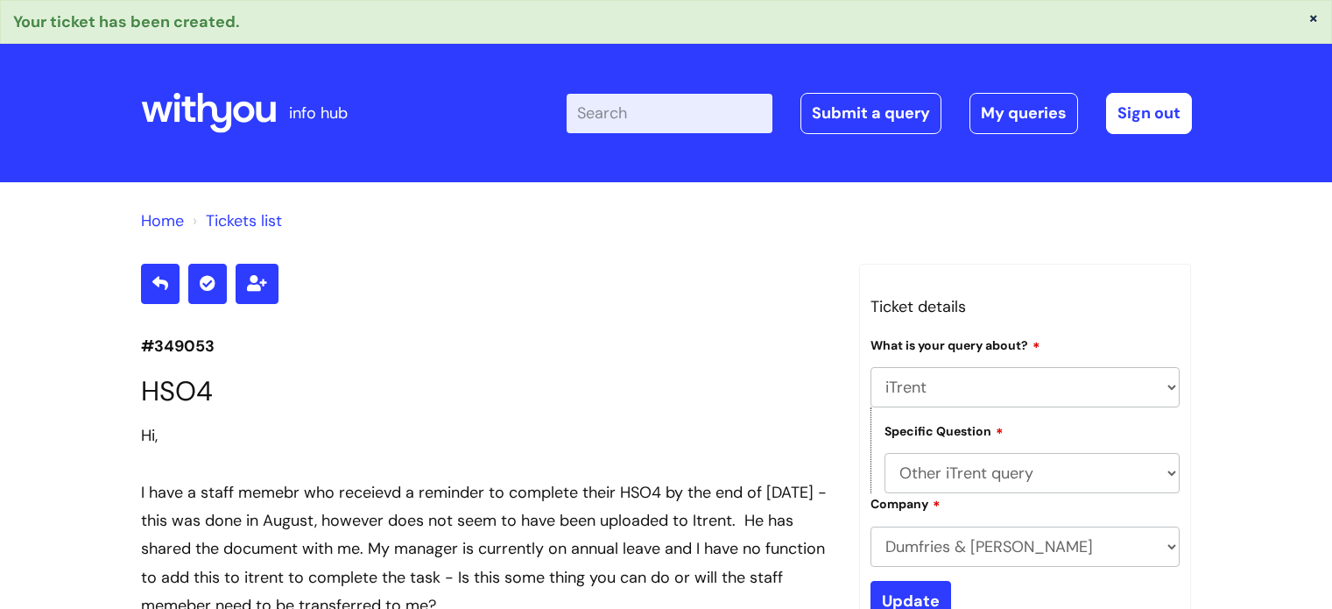
select select "iTrent"
select select "Other iTrent query"
click at [998, 115] on link "My queries" at bounding box center [1023, 113] width 109 height 40
